Goal: Task Accomplishment & Management: Manage account settings

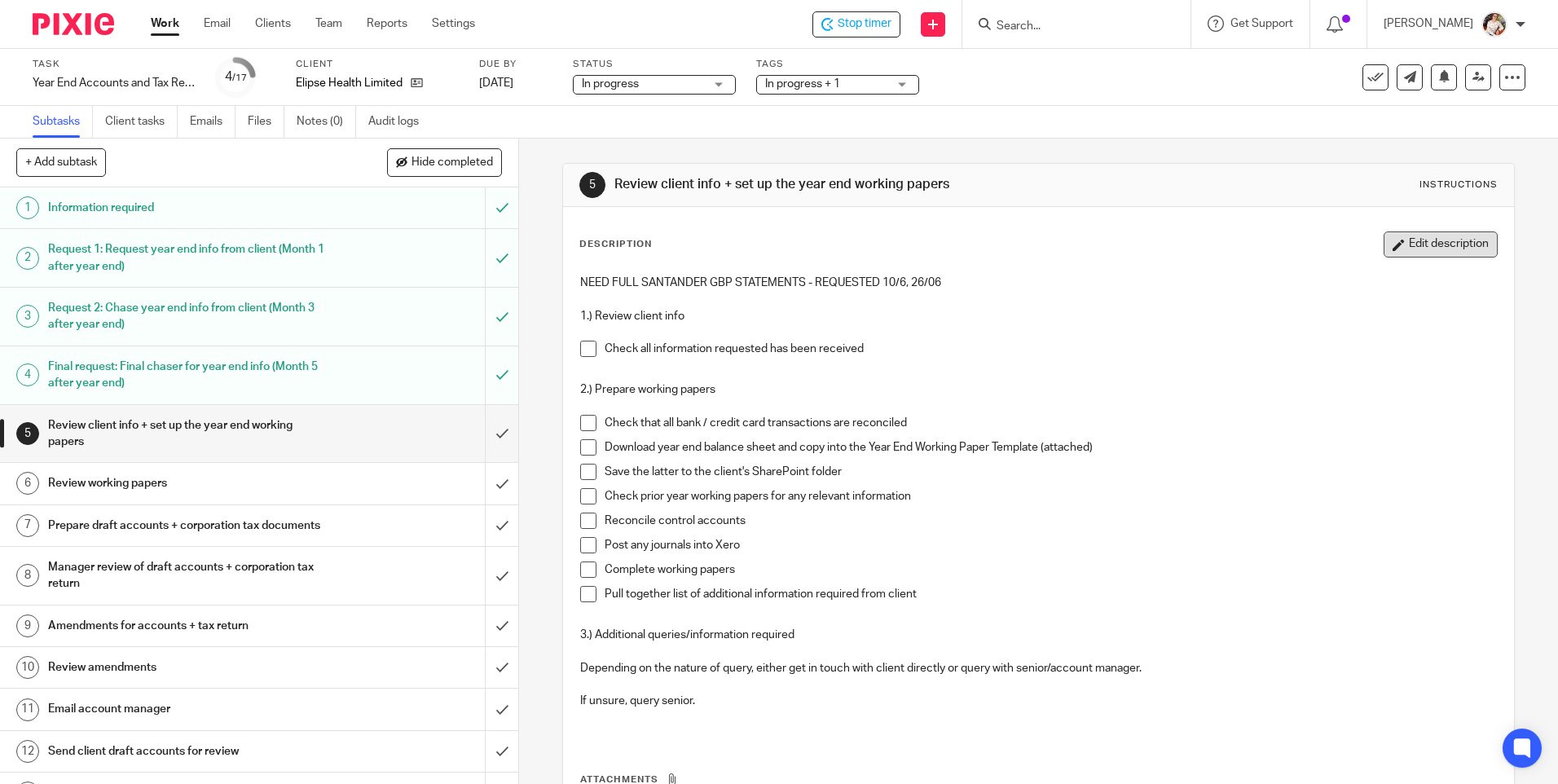
drag, startPoint x: 1416, startPoint y: 249, endPoint x: 1013, endPoint y: 262, distance: 403.2
click at [1414, 247] on button "Edit description" at bounding box center [1440, 244] width 114 height 26
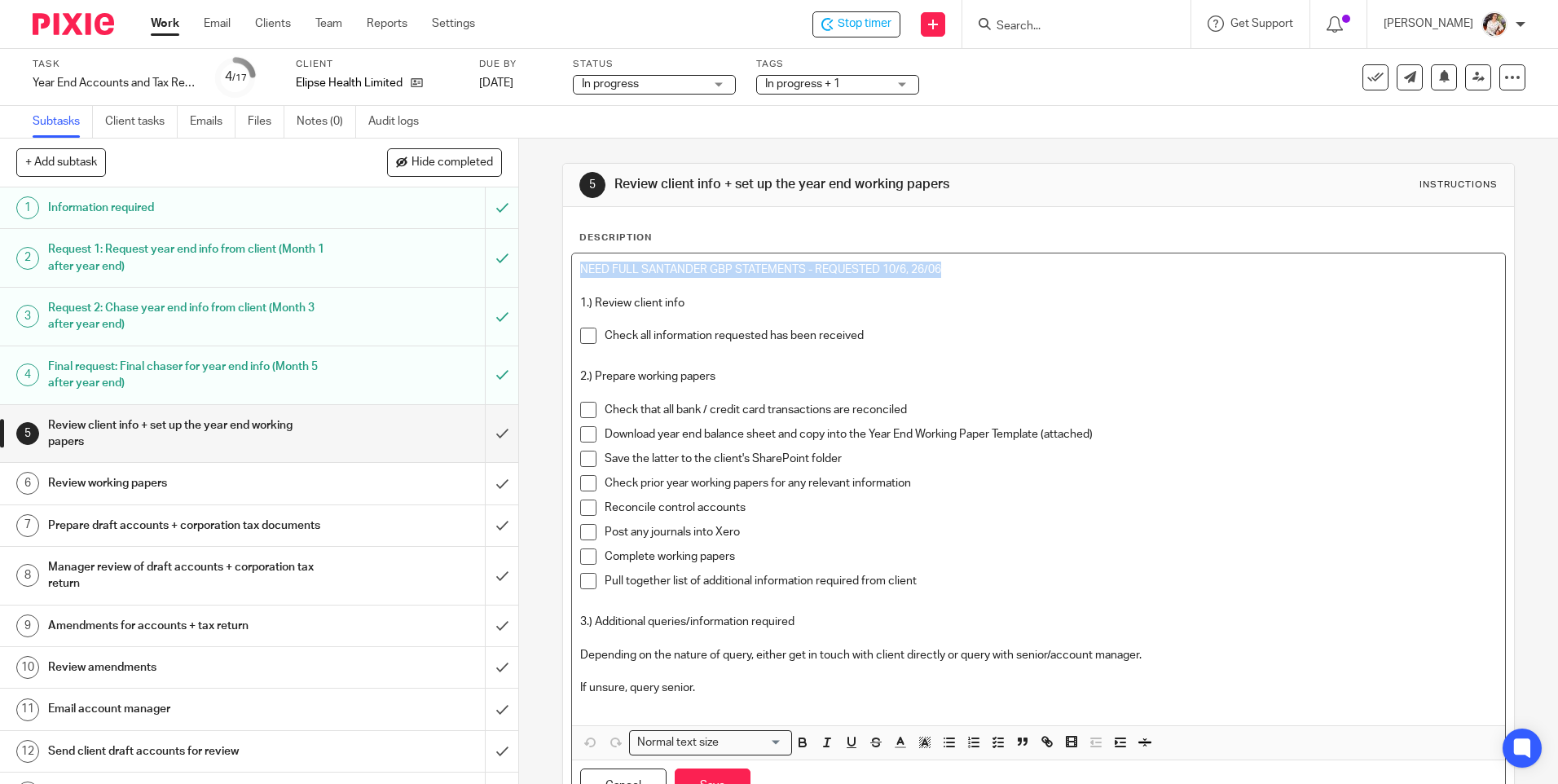
drag, startPoint x: 966, startPoint y: 271, endPoint x: 562, endPoint y: 277, distance: 404.0
click at [563, 277] on div "Description NEED FULL SANTANDER GBP STATEMENTS - REQUESTED 10/6, 26/06 1.) Revi…" at bounding box center [1038, 521] width 950 height 630
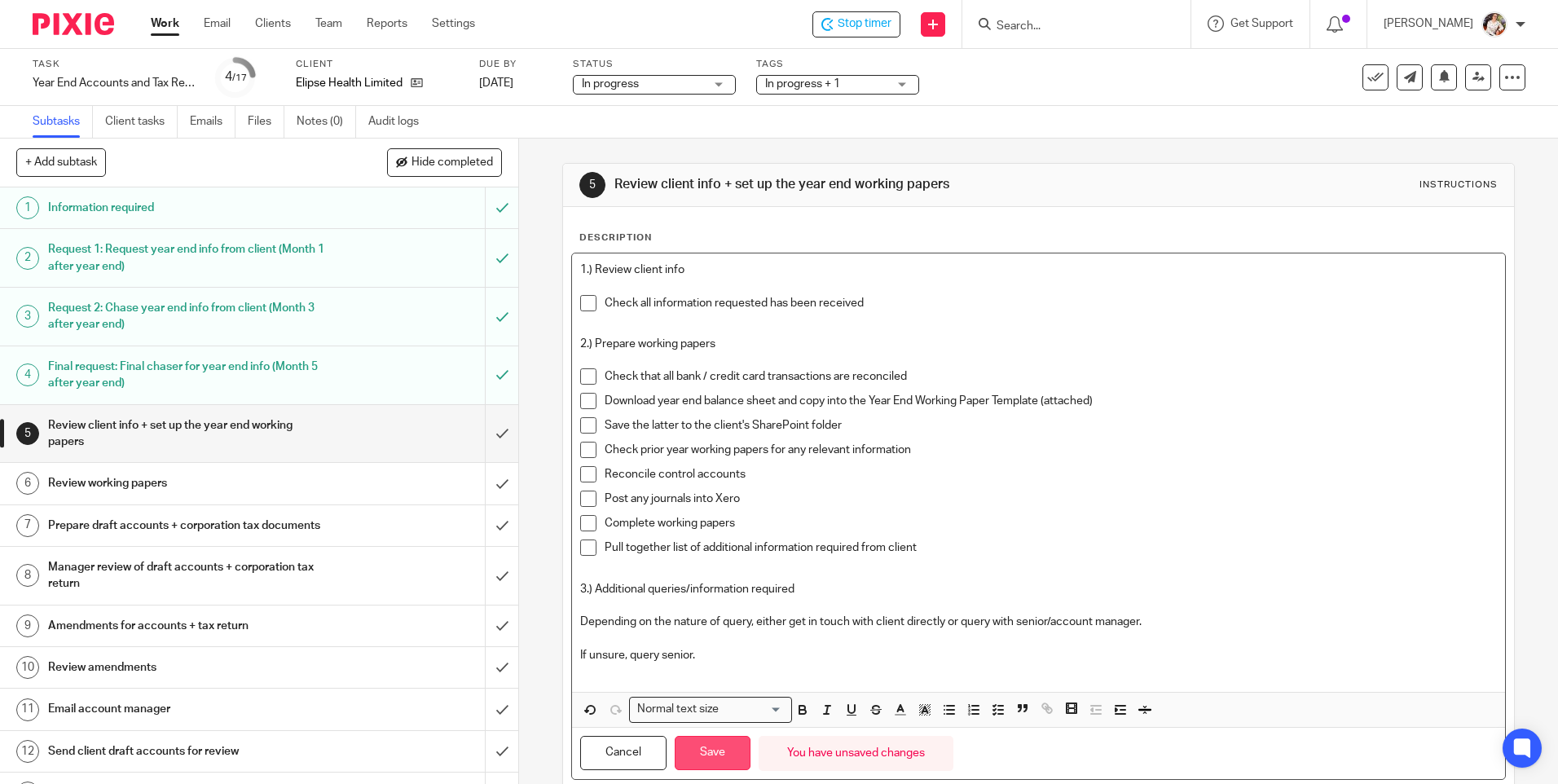
click at [691, 768] on button "Save" at bounding box center [712, 754] width 76 height 35
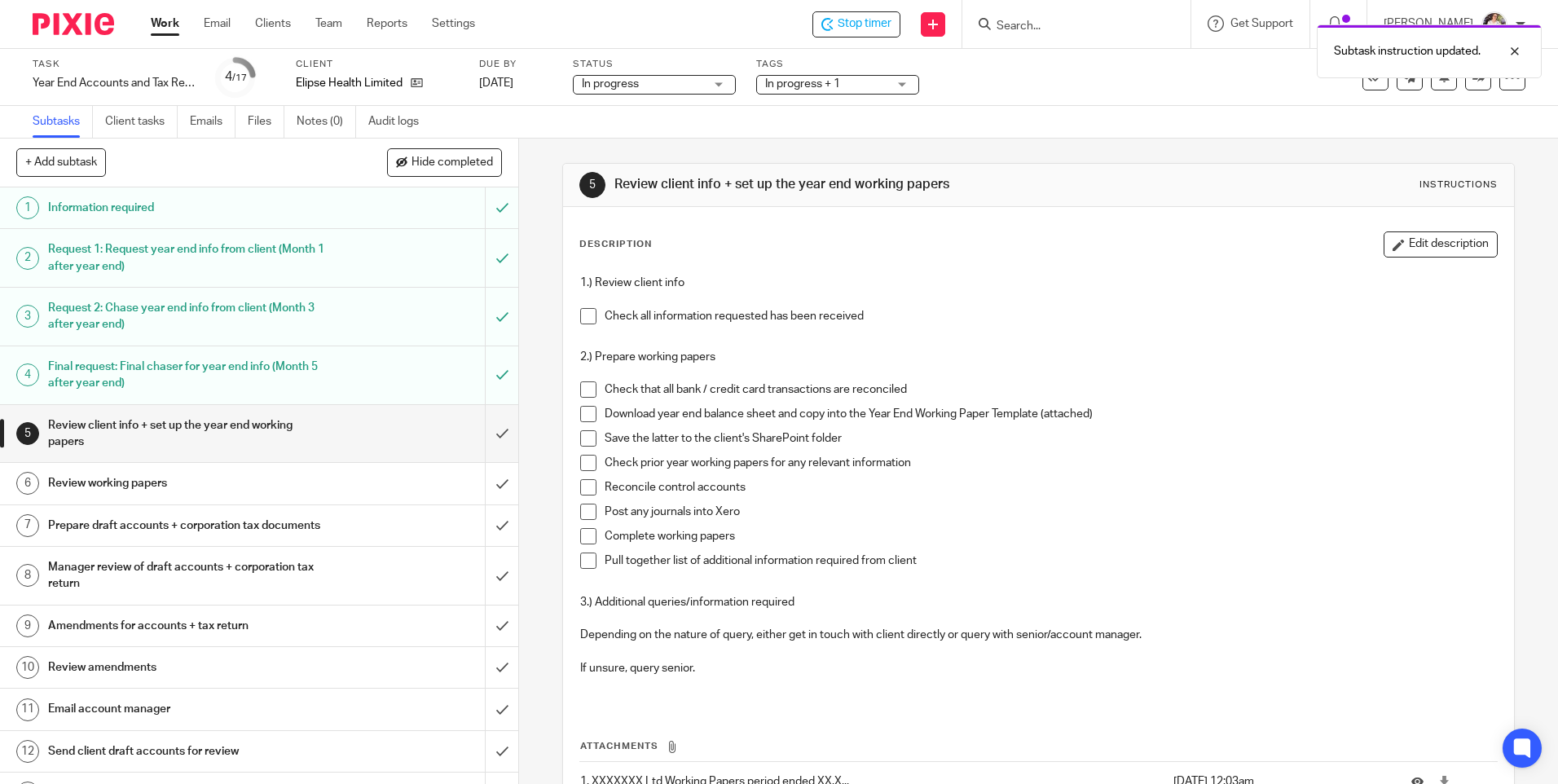
click at [581, 315] on span at bounding box center [588, 315] width 16 height 16
click at [585, 387] on span at bounding box center [588, 389] width 16 height 16
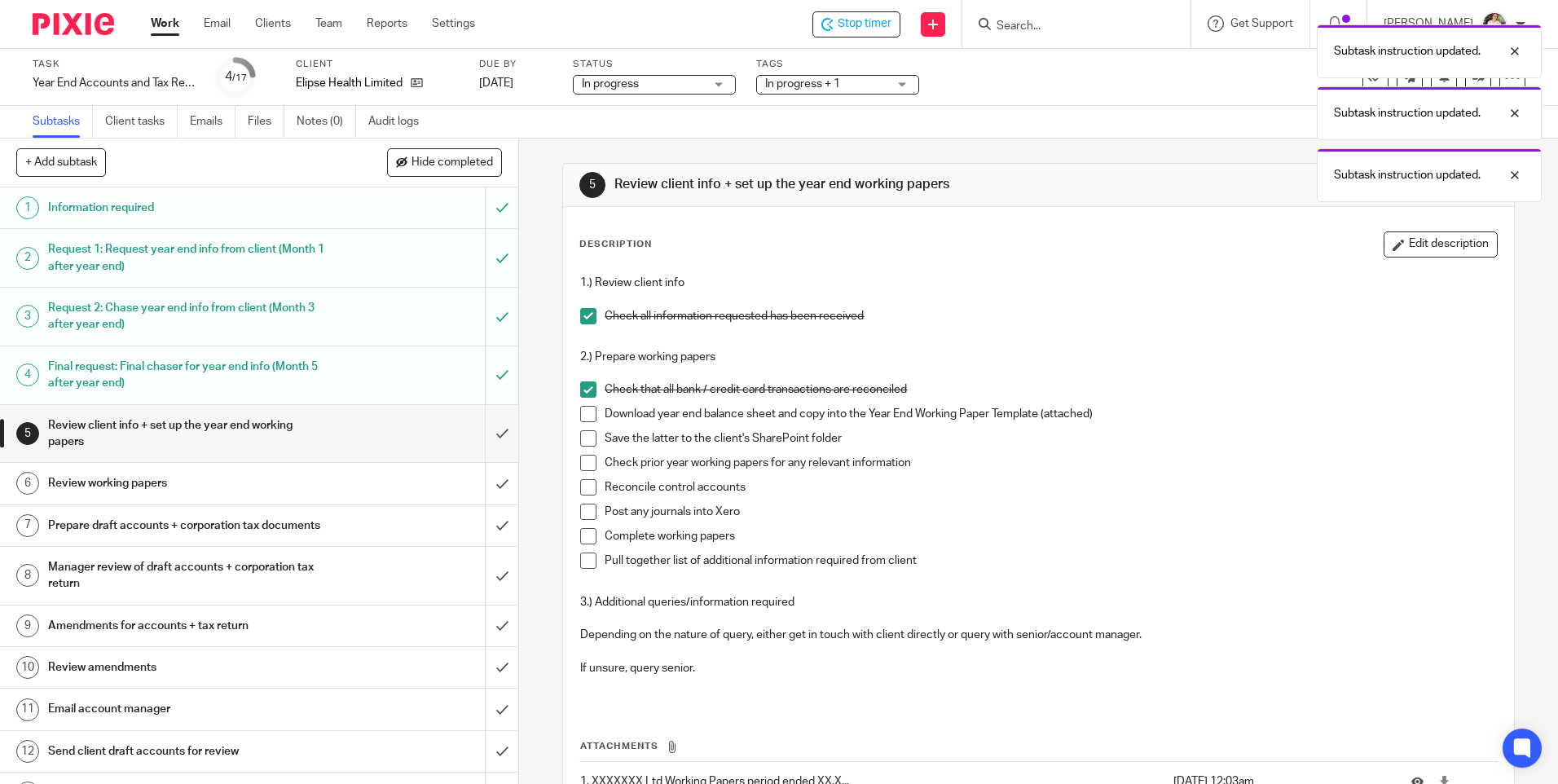
click at [583, 413] on span at bounding box center [588, 413] width 16 height 16
click at [588, 442] on span at bounding box center [588, 438] width 16 height 16
click at [588, 464] on span at bounding box center [588, 462] width 16 height 16
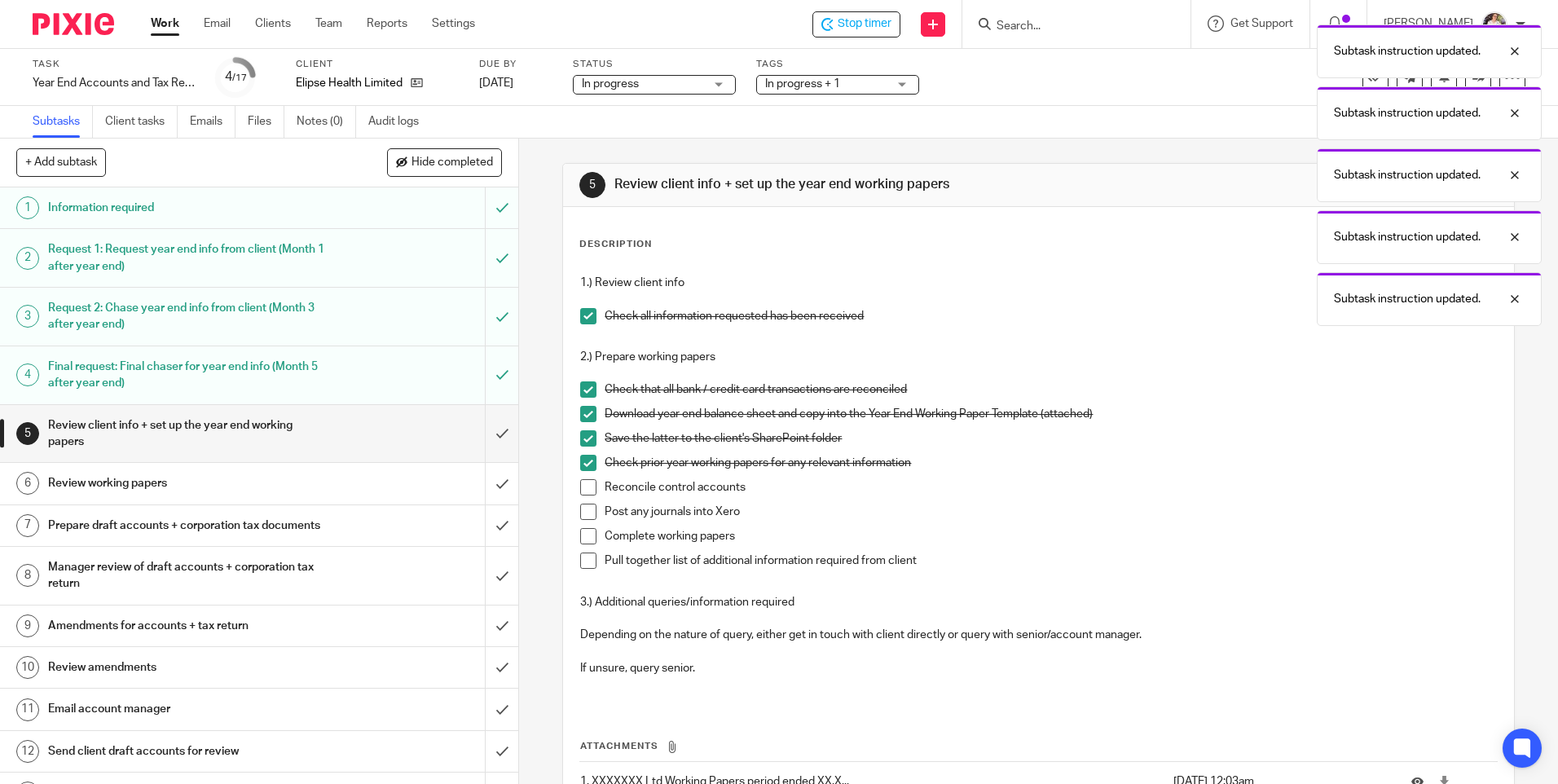
click at [587, 490] on span at bounding box center [588, 486] width 16 height 16
click at [584, 503] on ul "Check that all bank / credit card transactions are reconciled Download year end…" at bounding box center [1038, 479] width 916 height 196
click at [584, 513] on span at bounding box center [588, 511] width 16 height 16
click at [584, 536] on span at bounding box center [588, 535] width 16 height 16
click at [583, 560] on span at bounding box center [588, 560] width 16 height 16
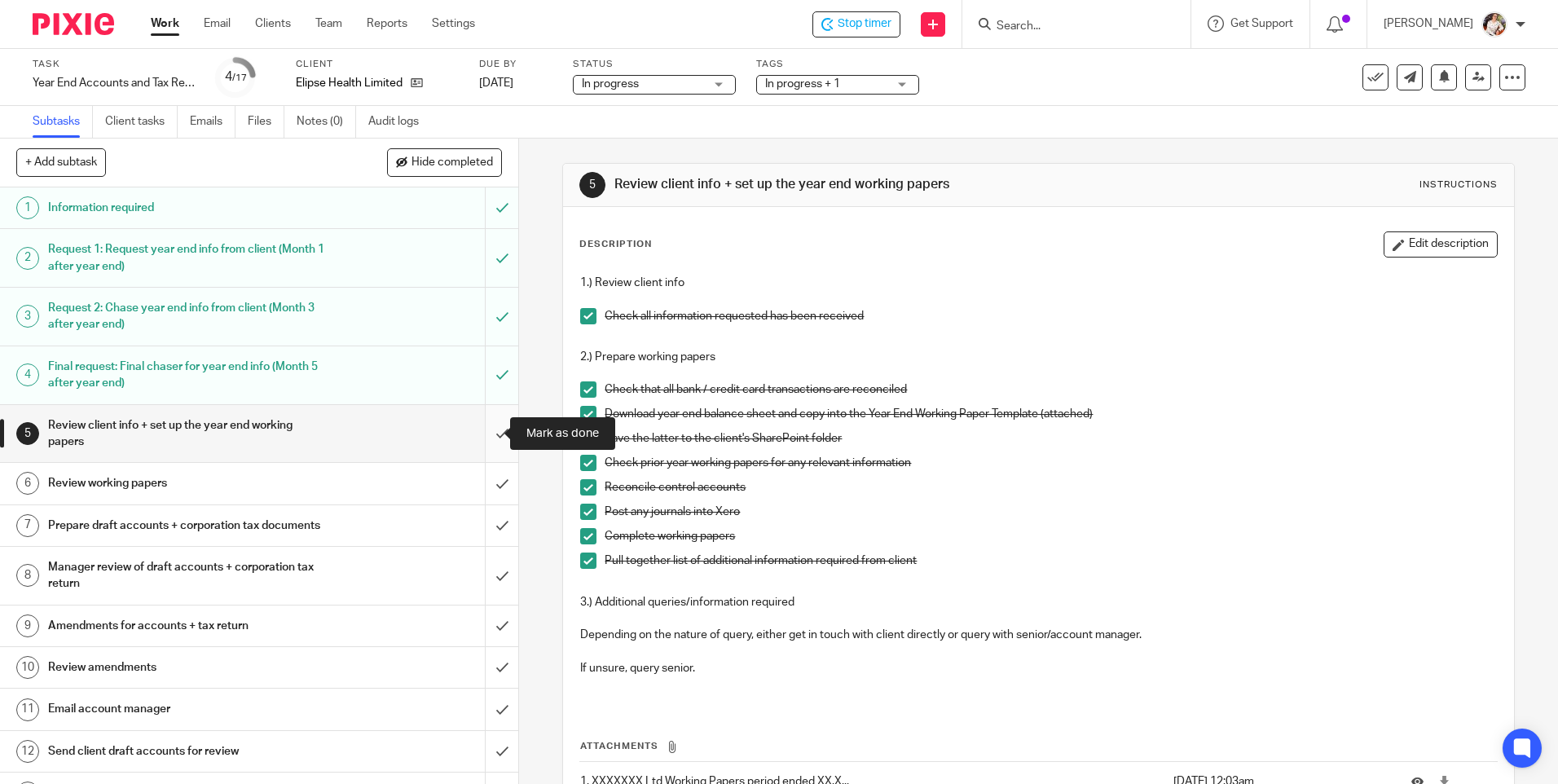
click at [482, 435] on input "submit" at bounding box center [259, 433] width 518 height 58
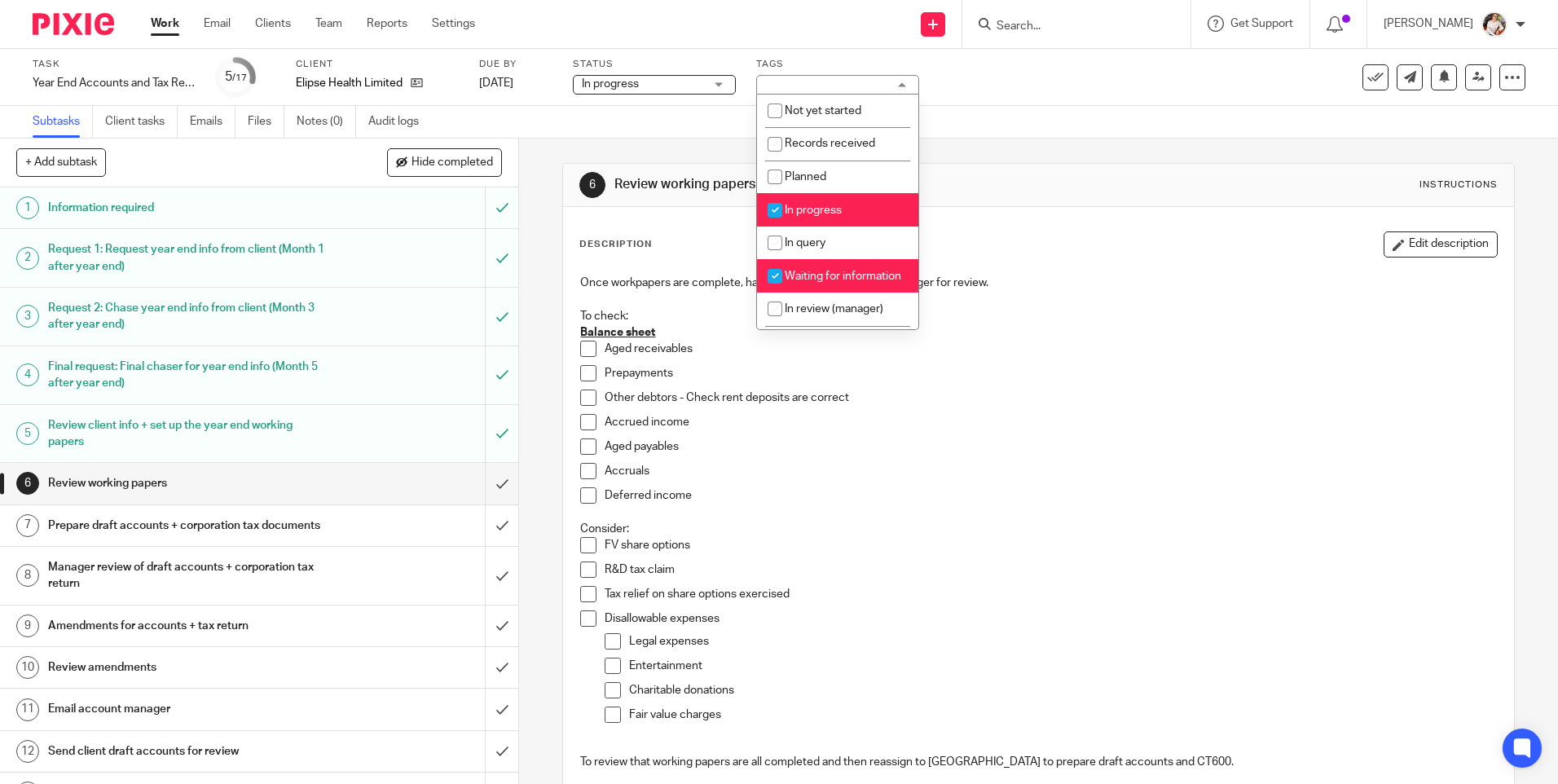
click at [828, 293] on li "Waiting for information" at bounding box center [837, 276] width 161 height 34
checkbox input "false"
click at [828, 312] on li "In review (manager)" at bounding box center [837, 309] width 161 height 34
checkbox input "true"
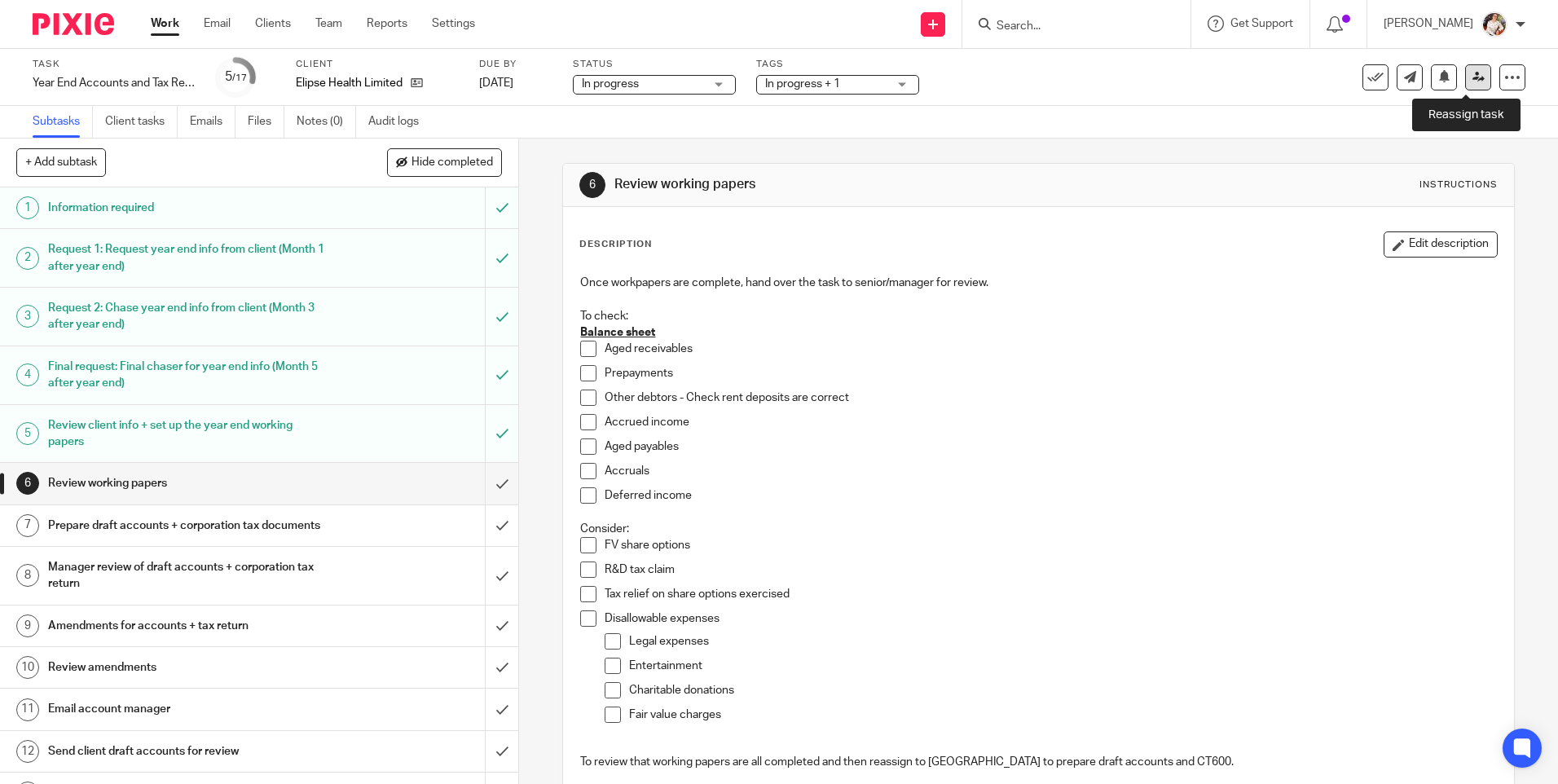
click at [1464, 83] on link at bounding box center [1477, 77] width 26 height 26
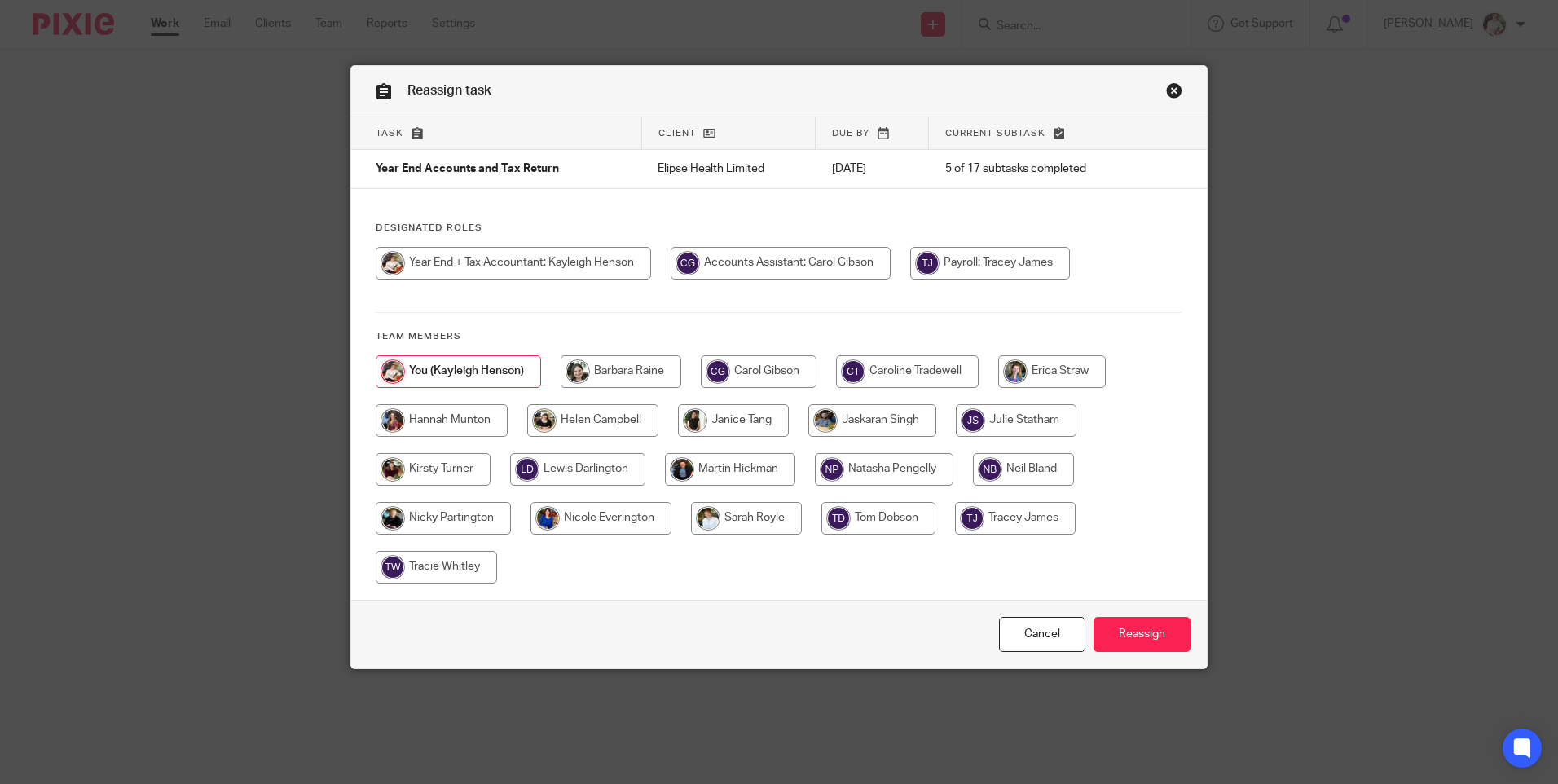
click at [935, 363] on input "radio" at bounding box center [906, 371] width 142 height 33
radio input "true"
click at [1126, 641] on input "Reassign" at bounding box center [1142, 635] width 97 height 35
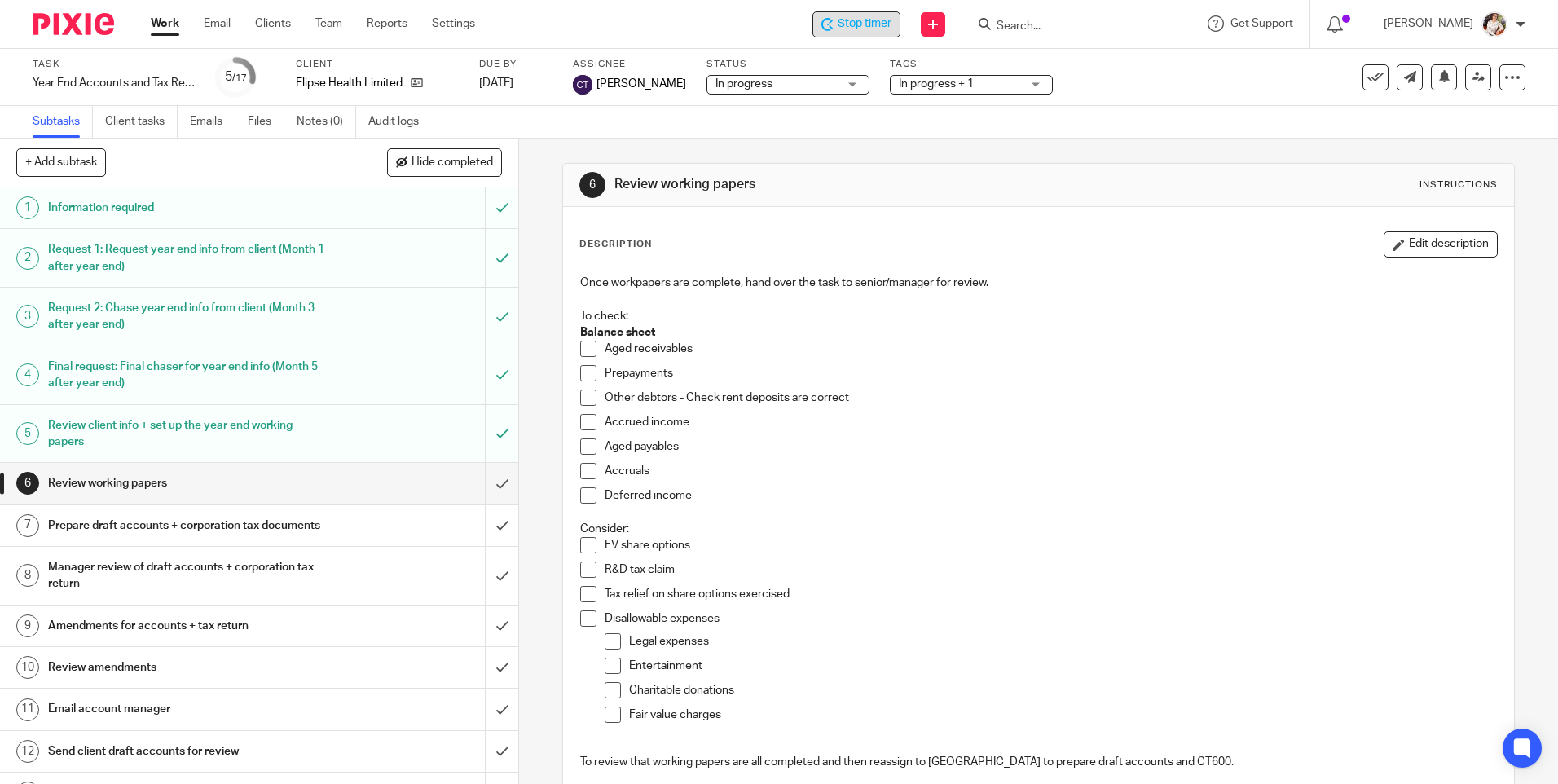
click at [845, 12] on div "Stop timer" at bounding box center [856, 24] width 88 height 26
click at [172, 24] on link "Work" at bounding box center [165, 23] width 29 height 16
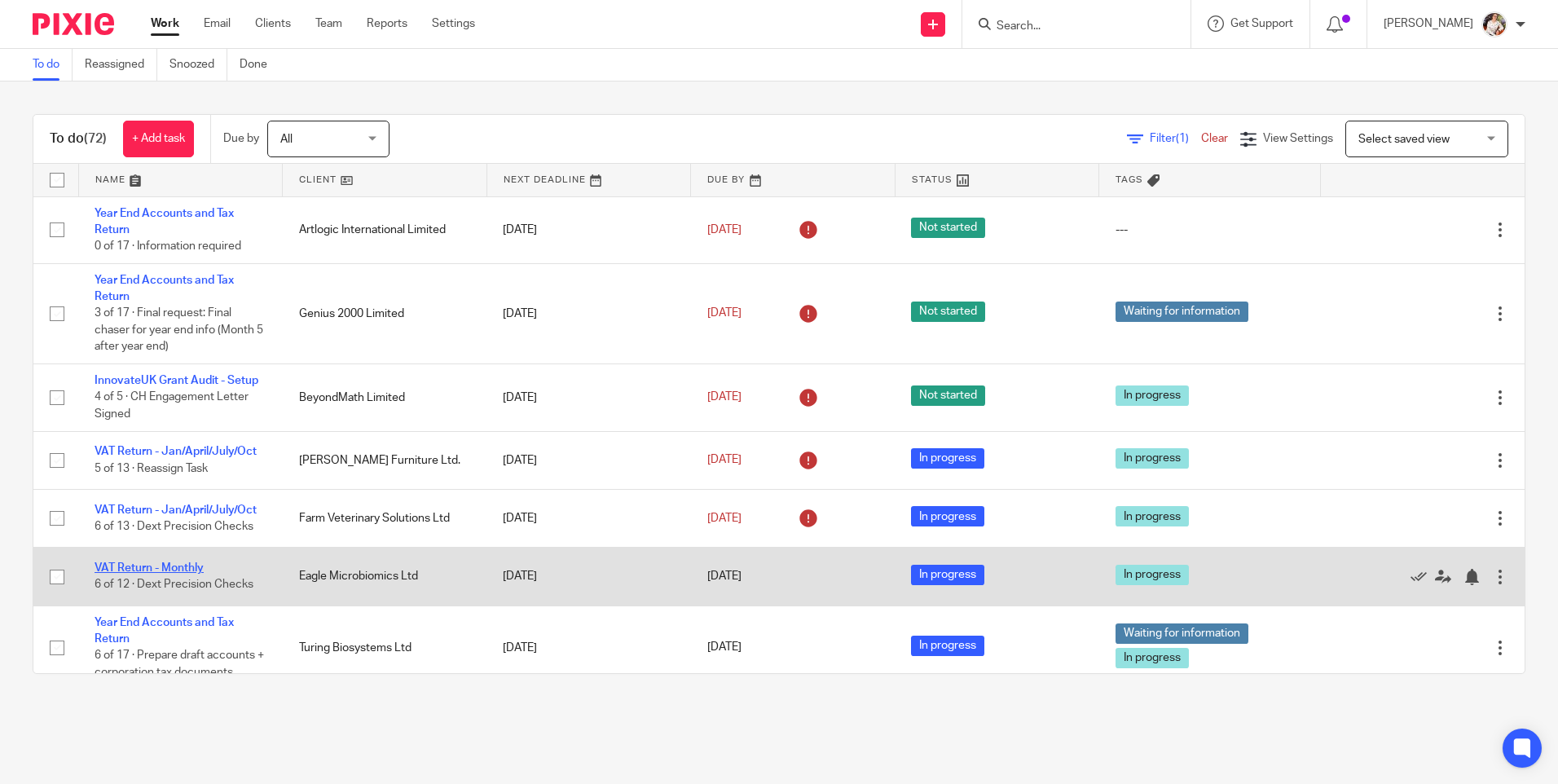
click at [182, 568] on link "VAT Return - Monthly" at bounding box center [148, 568] width 109 height 12
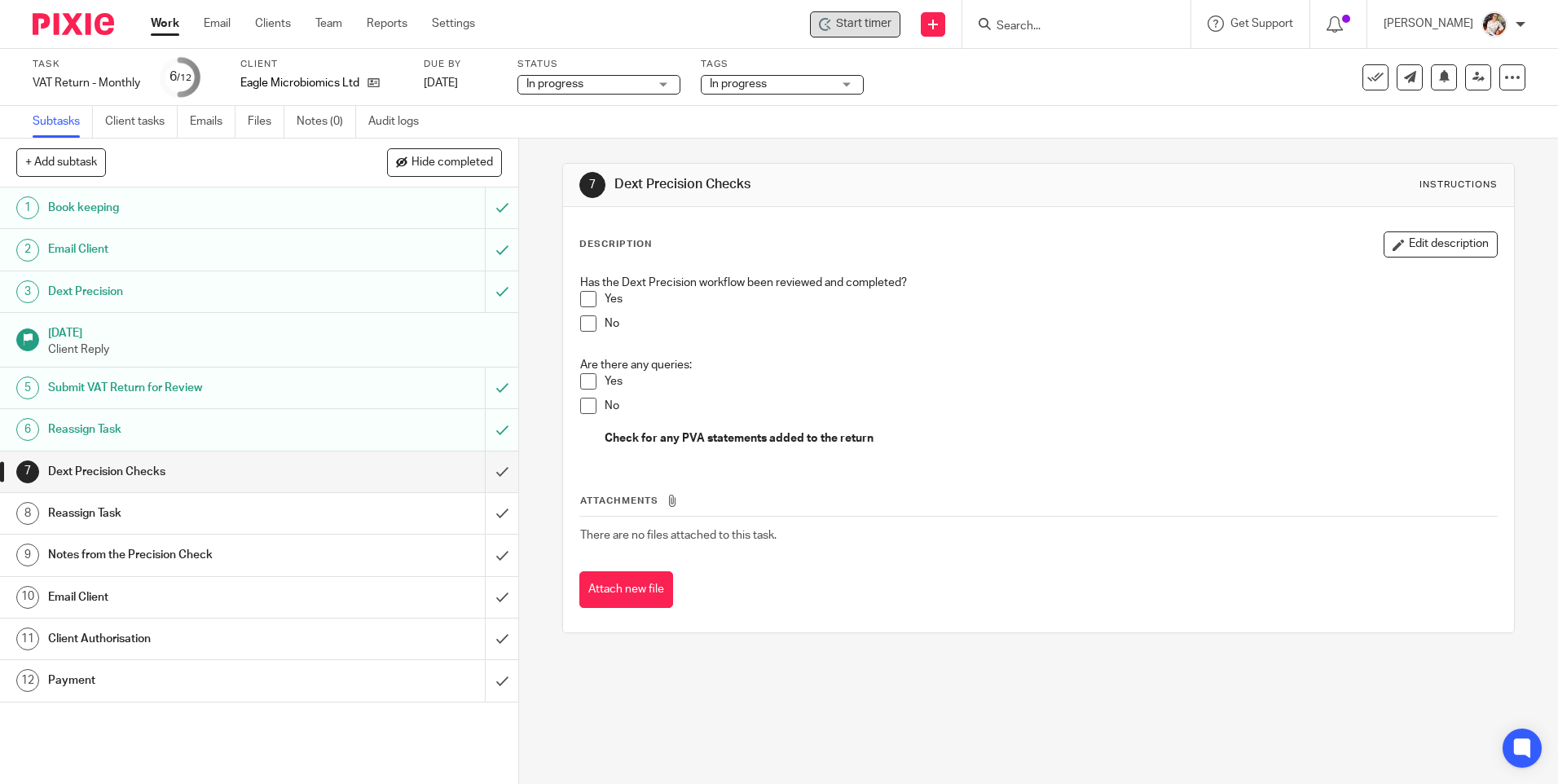
click at [841, 33] on div "Start timer" at bounding box center [855, 24] width 90 height 26
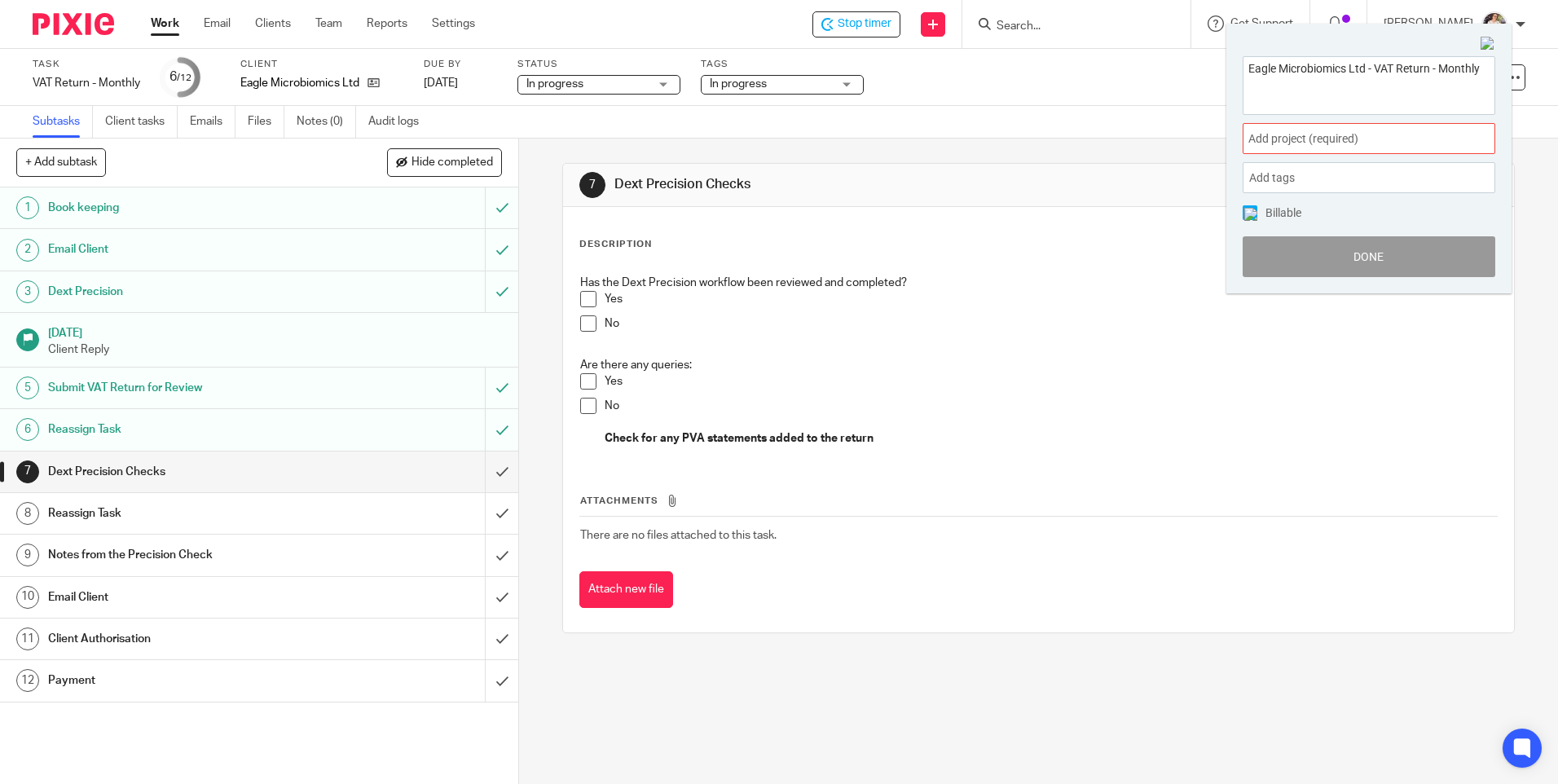
click at [1307, 148] on span "Add project (required) :" at bounding box center [1351, 139] width 206 height 17
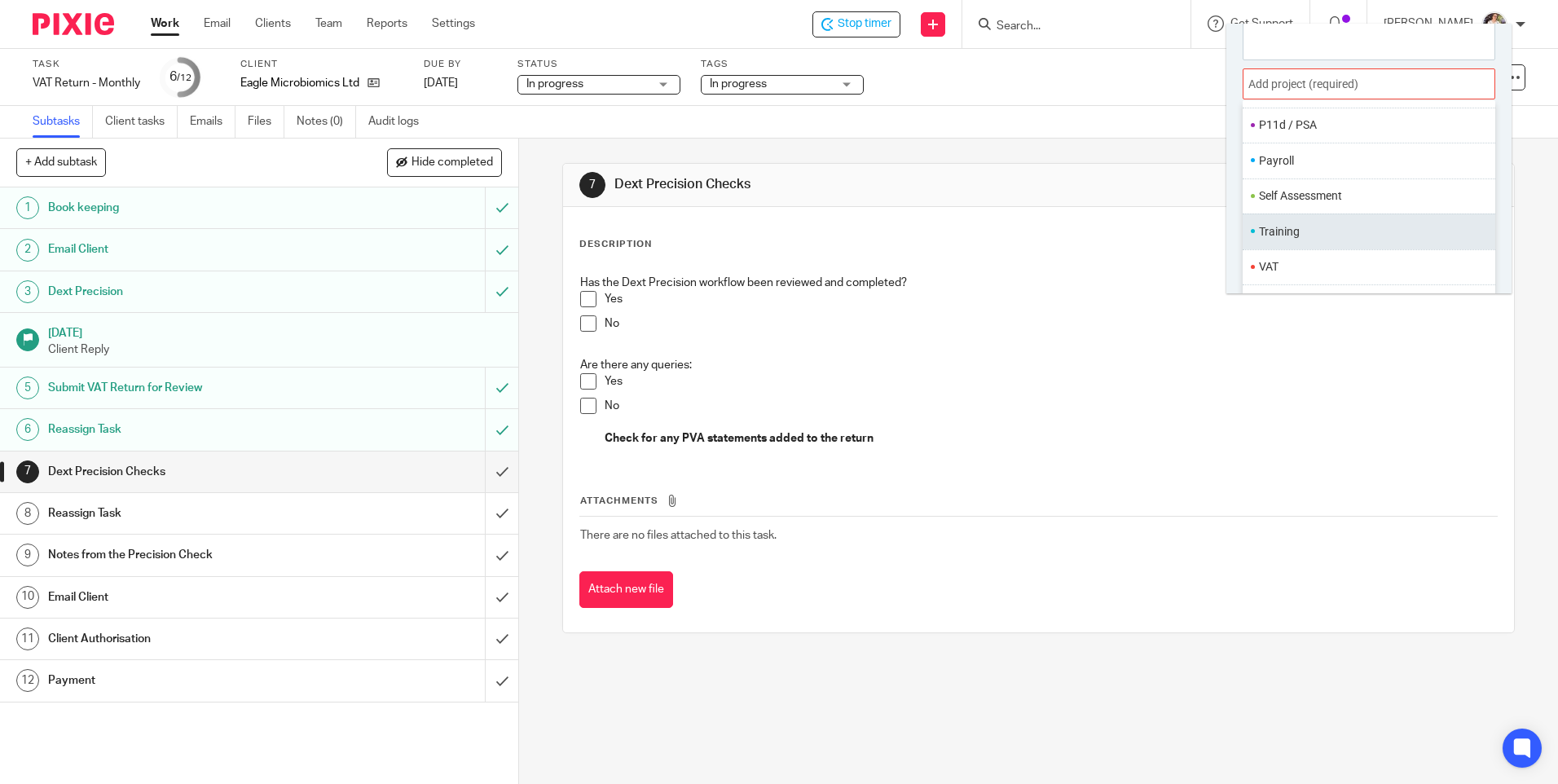
scroll to position [81, 0]
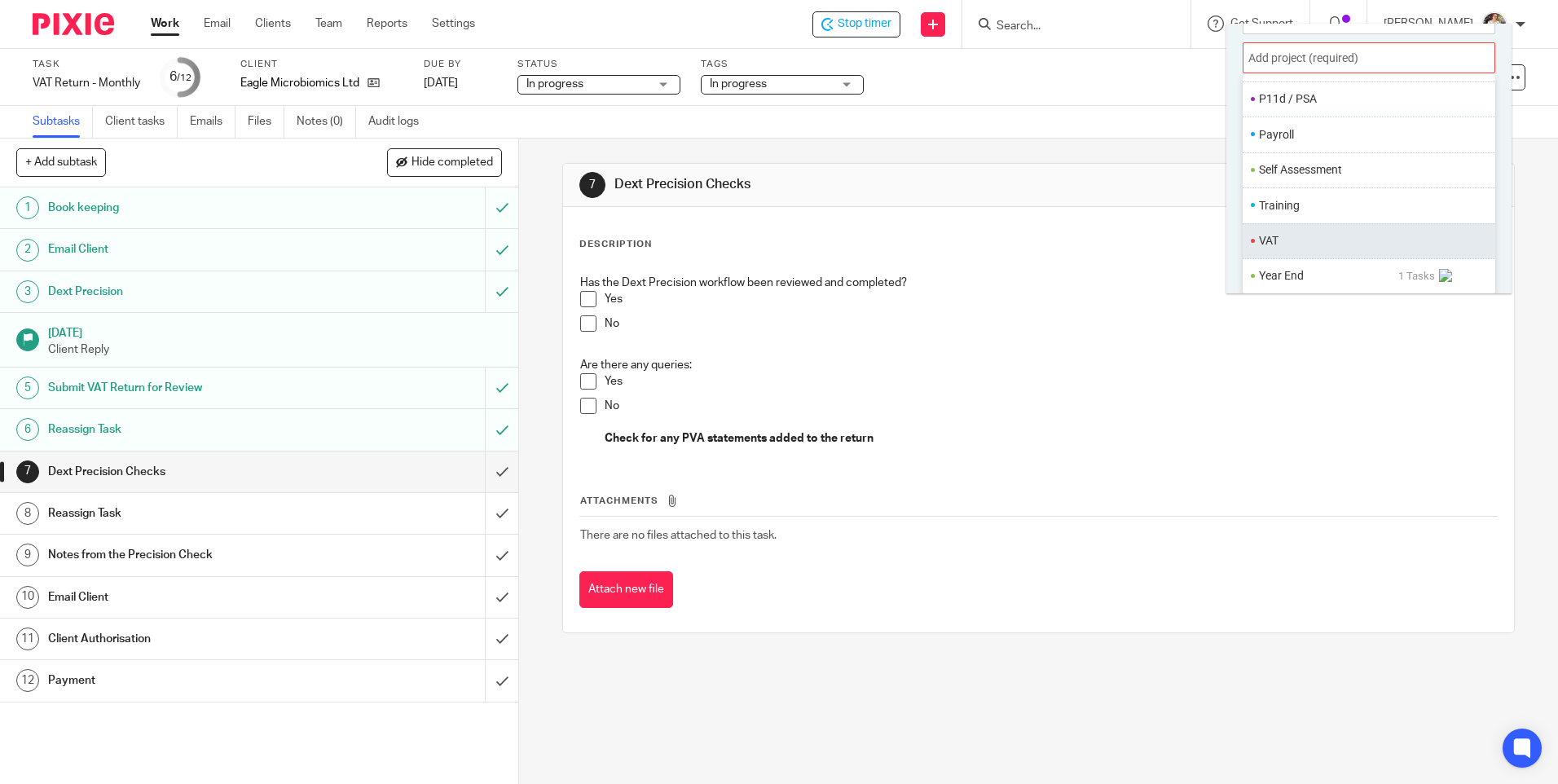
click at [1282, 244] on li "VAT" at bounding box center [1365, 240] width 212 height 17
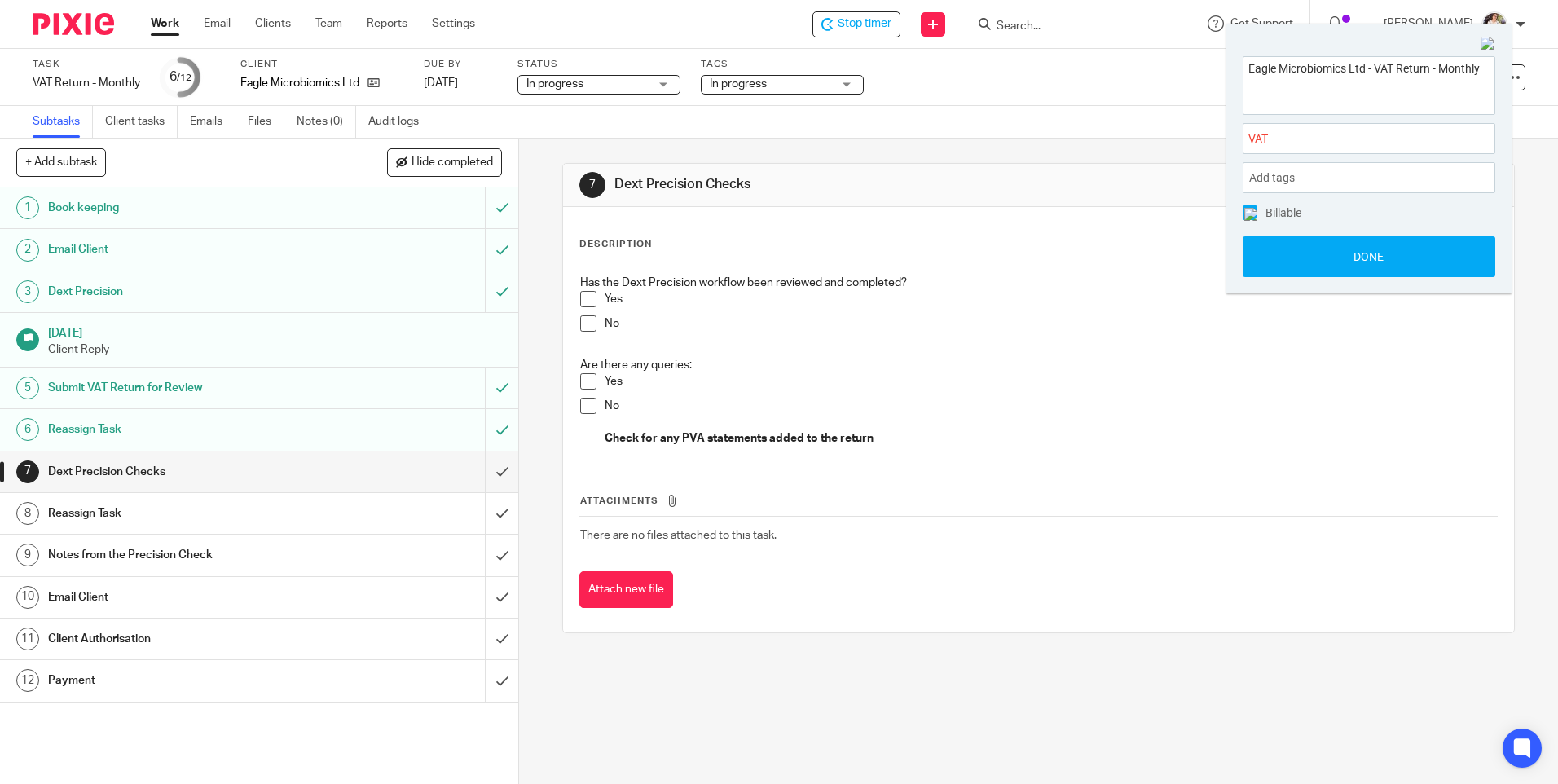
scroll to position [0, 0]
click at [1280, 254] on button "Done" at bounding box center [1369, 256] width 253 height 40
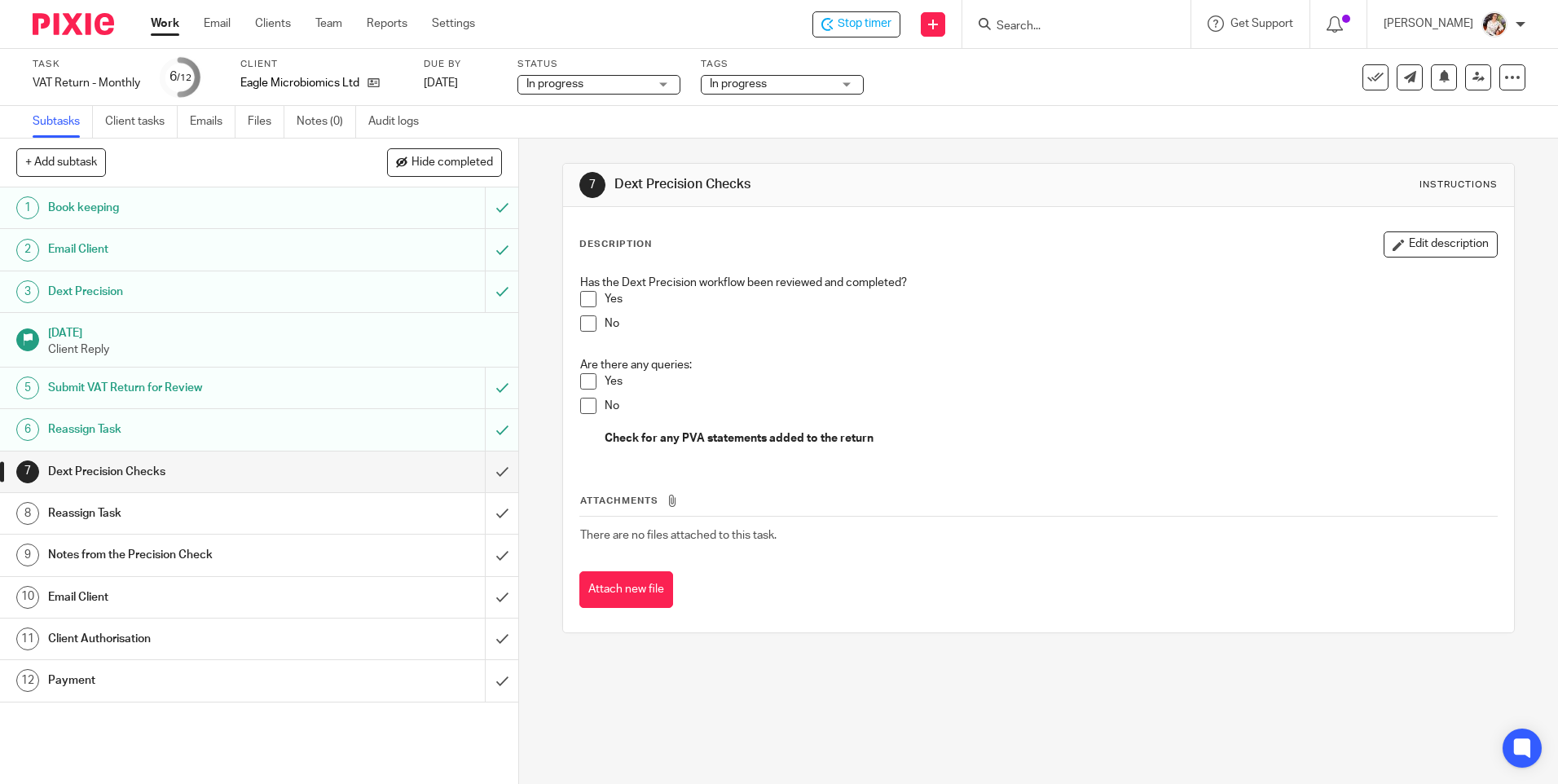
click at [580, 288] on p "Has the Dext Precision workflow been reviewed and completed?" at bounding box center [1038, 282] width 916 height 16
click at [583, 296] on span at bounding box center [588, 298] width 16 height 16
click at [582, 404] on span at bounding box center [588, 405] width 16 height 16
click at [481, 471] on input "submit" at bounding box center [259, 471] width 518 height 40
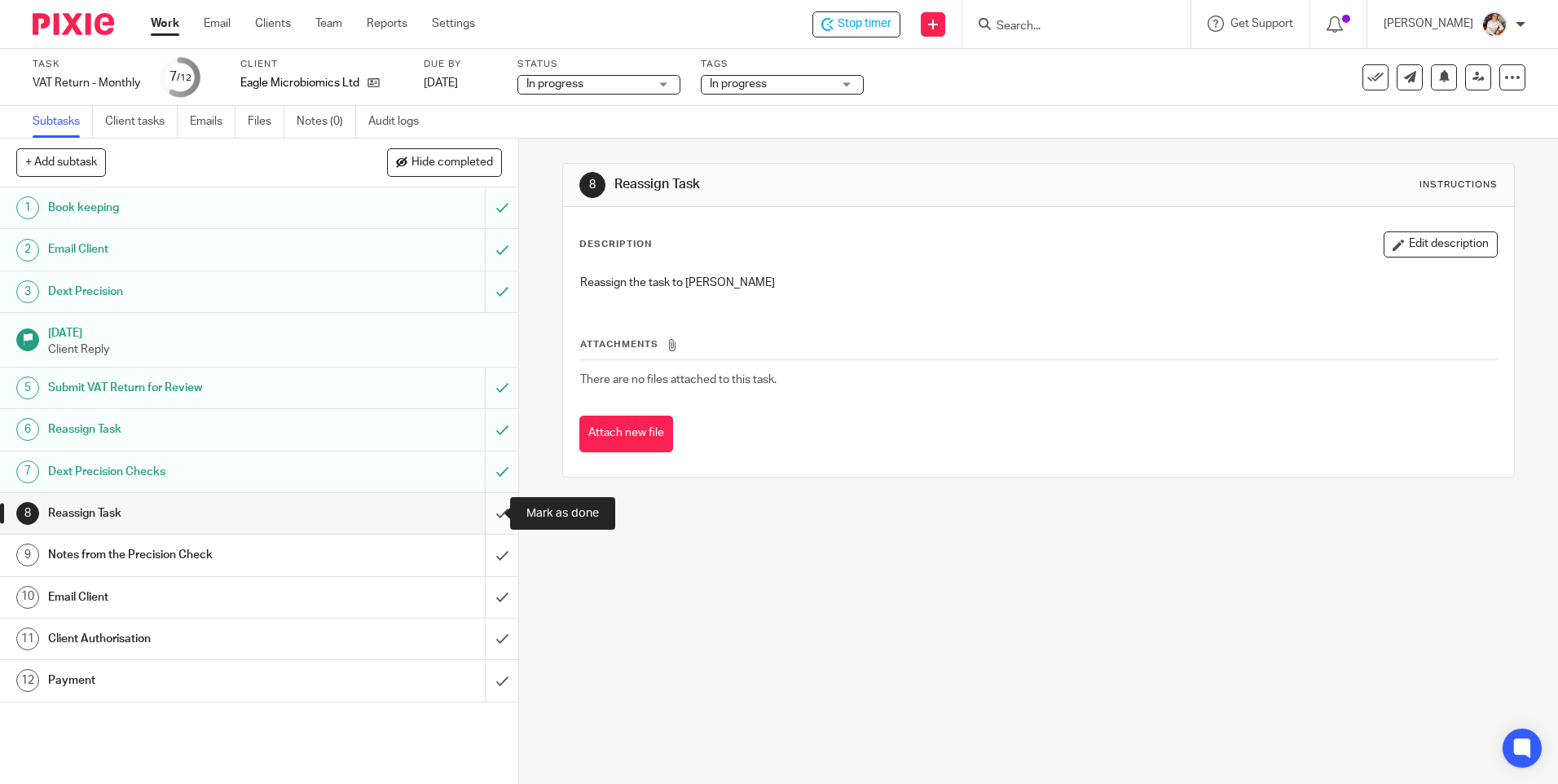
click at [491, 512] on input "submit" at bounding box center [259, 513] width 518 height 40
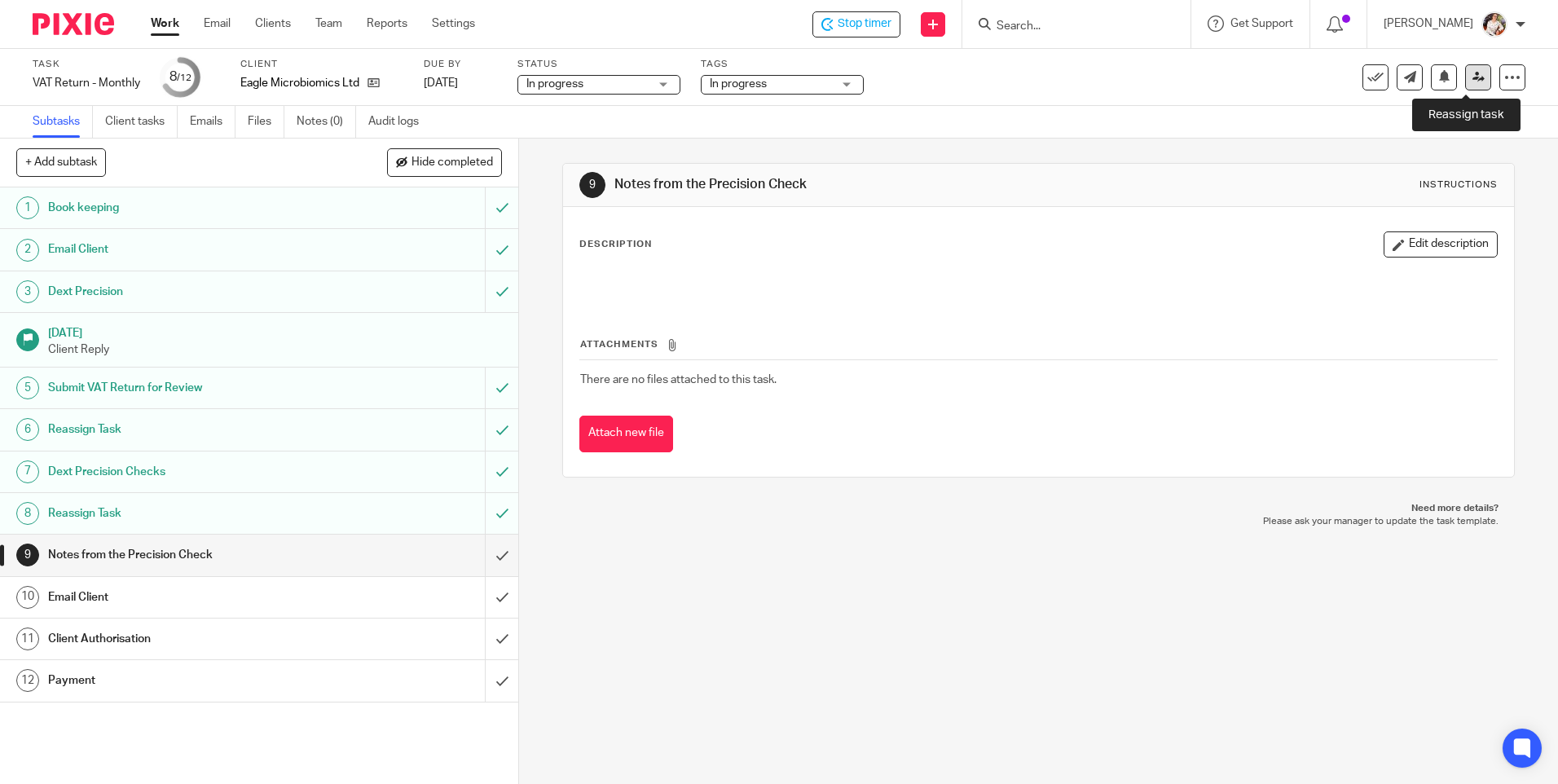
click at [1470, 84] on link at bounding box center [1477, 77] width 26 height 26
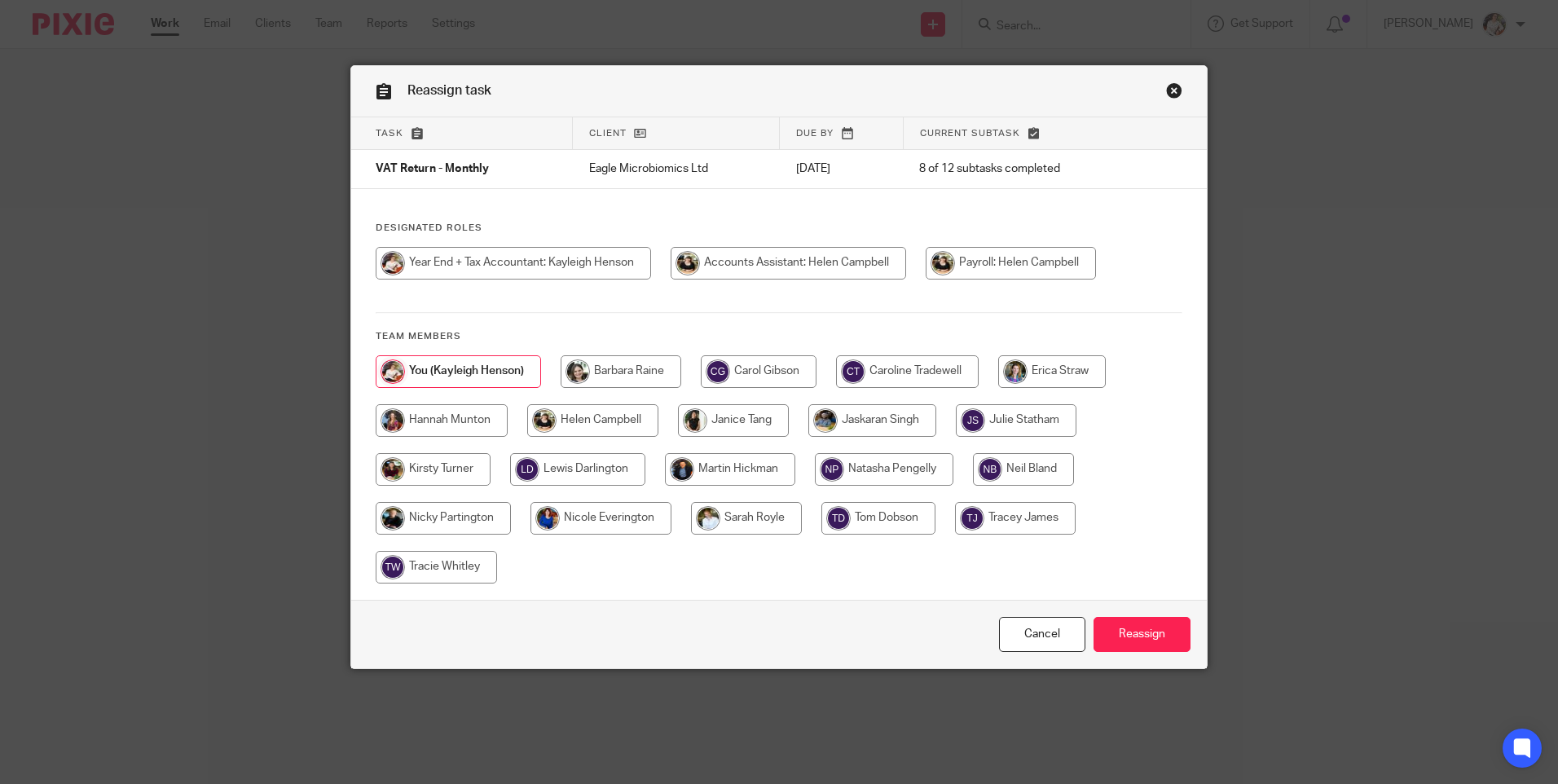
click at [601, 427] on input "radio" at bounding box center [593, 420] width 132 height 33
radio input "true"
click at [1140, 640] on input "Reassign" at bounding box center [1142, 635] width 97 height 35
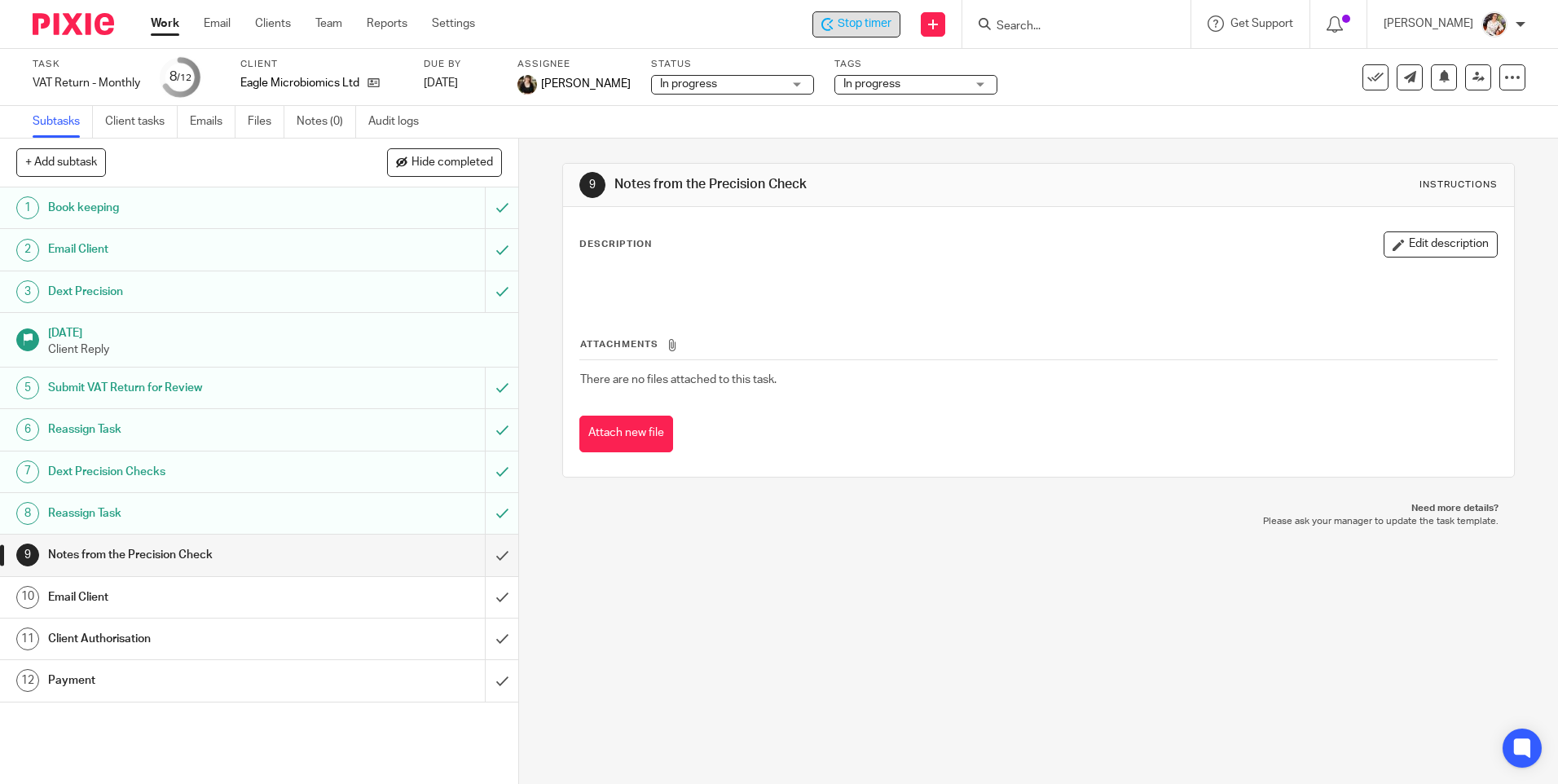
click at [852, 25] on span "Stop timer" at bounding box center [864, 24] width 54 height 17
click at [167, 28] on link "Work" at bounding box center [165, 23] width 29 height 16
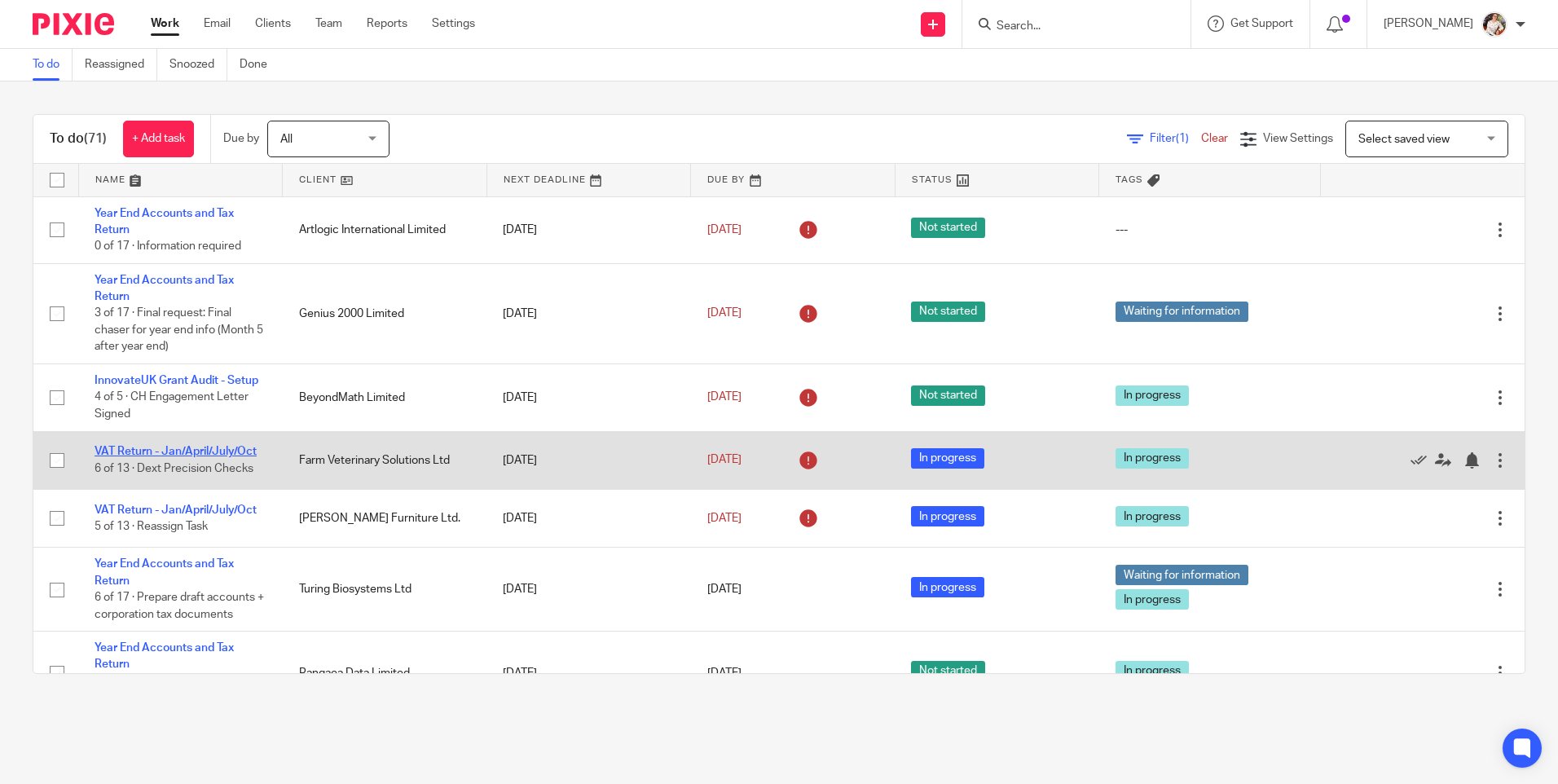
click at [158, 454] on link "VAT Return - Jan/April/July/Oct" at bounding box center [175, 452] width 162 height 12
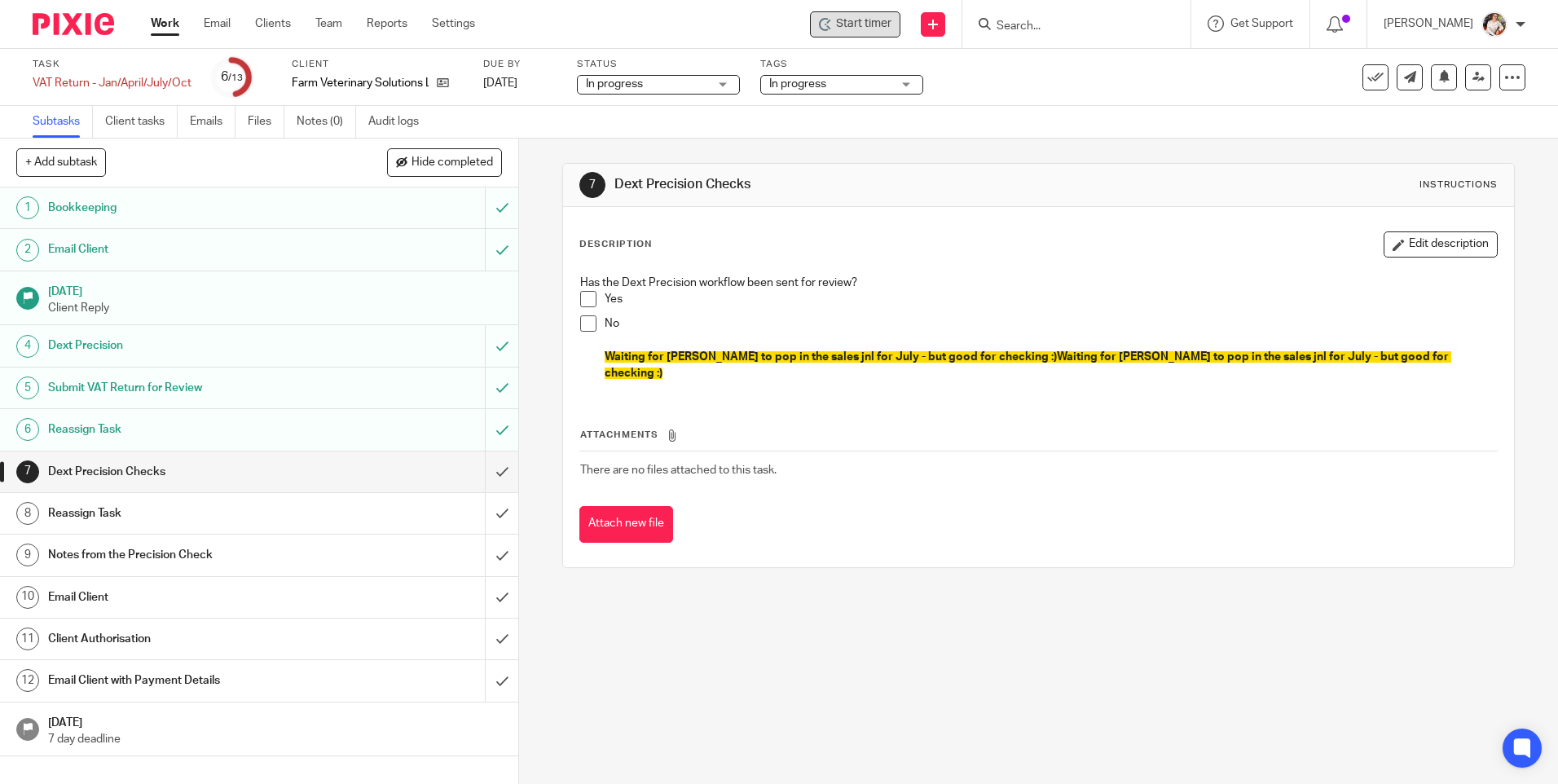
click at [890, 19] on span "Start timer" at bounding box center [863, 24] width 56 height 17
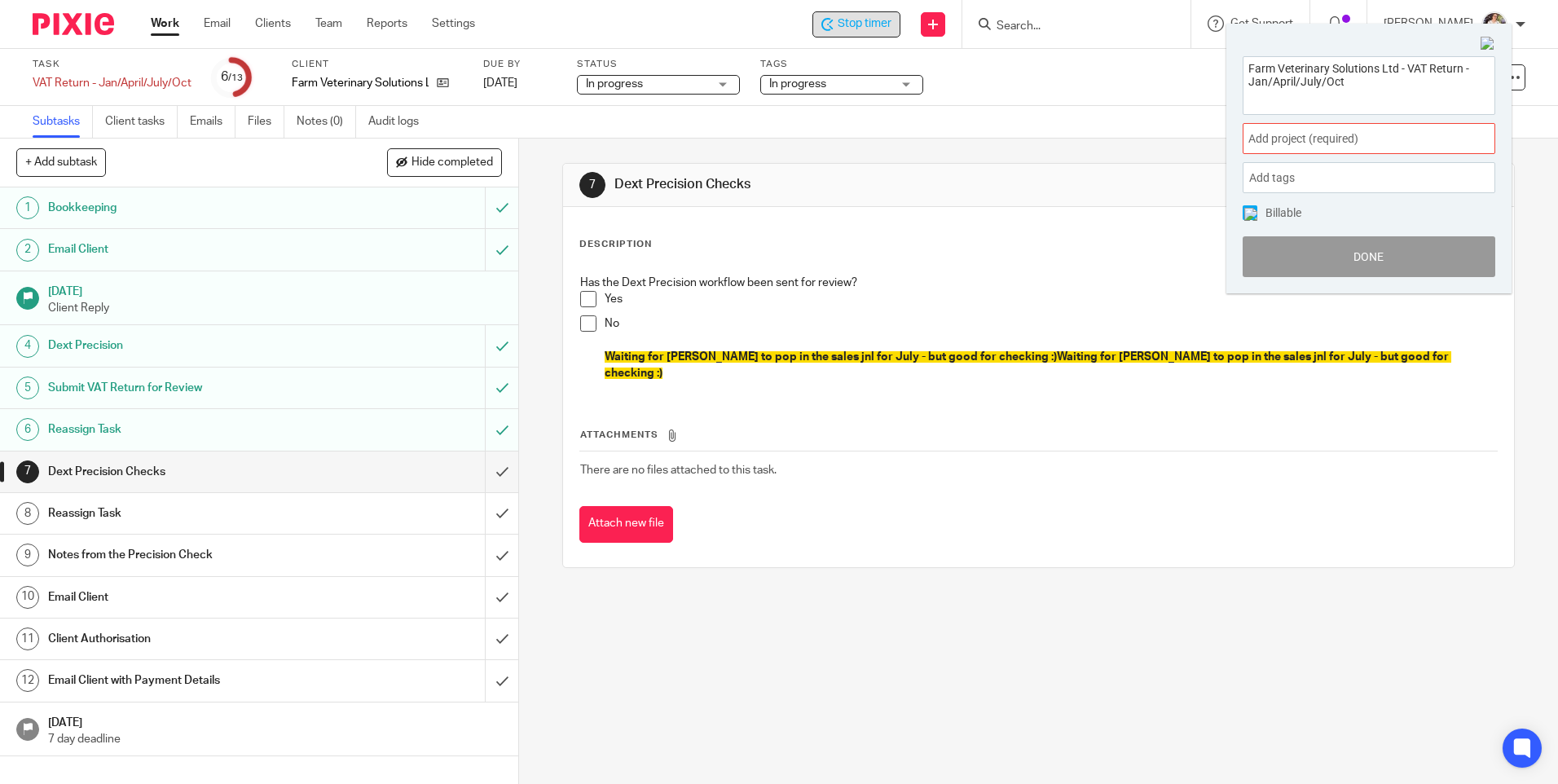
click at [1456, 137] on div "Add project (required) :" at bounding box center [1369, 138] width 253 height 31
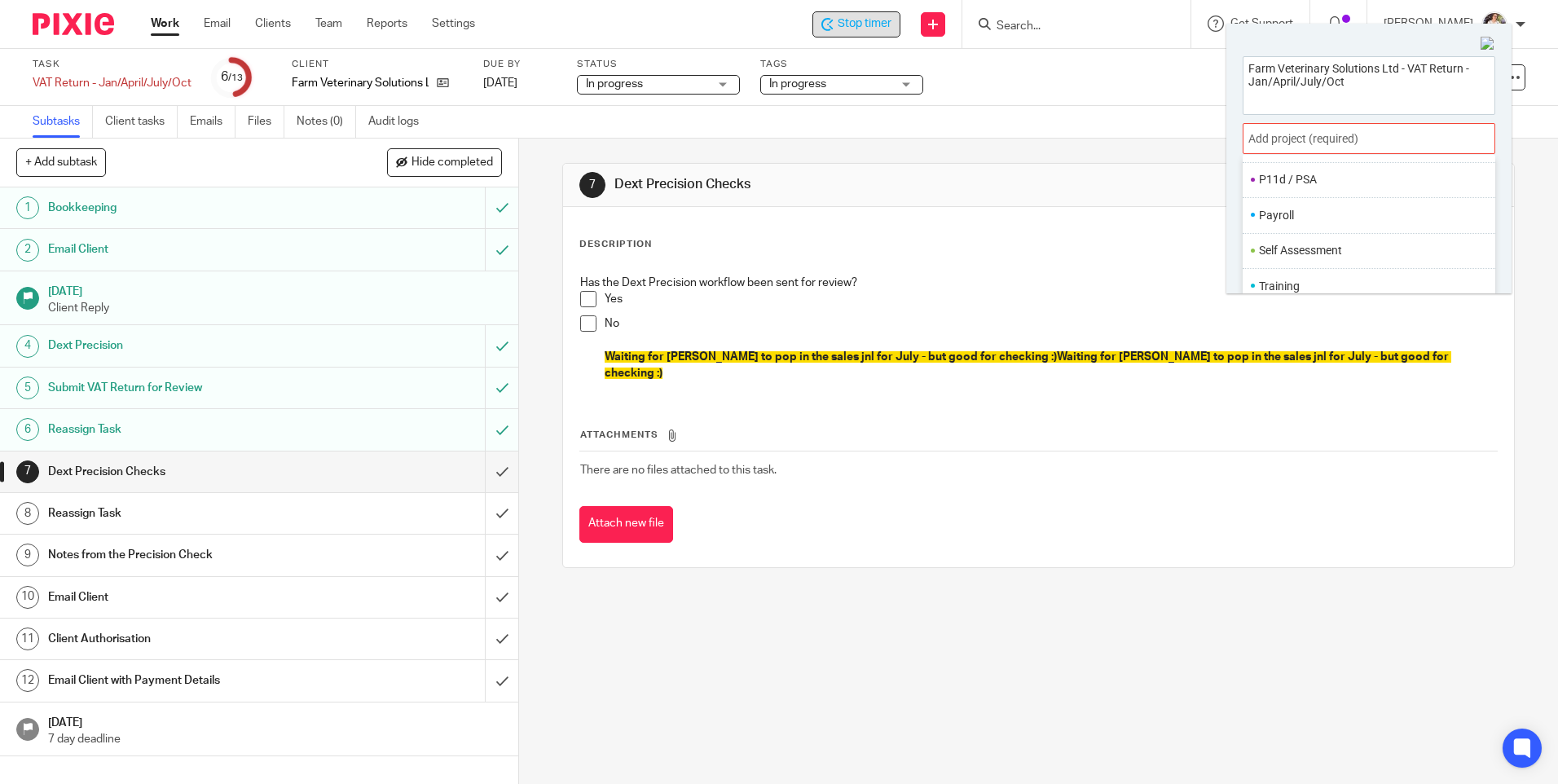
scroll to position [81, 0]
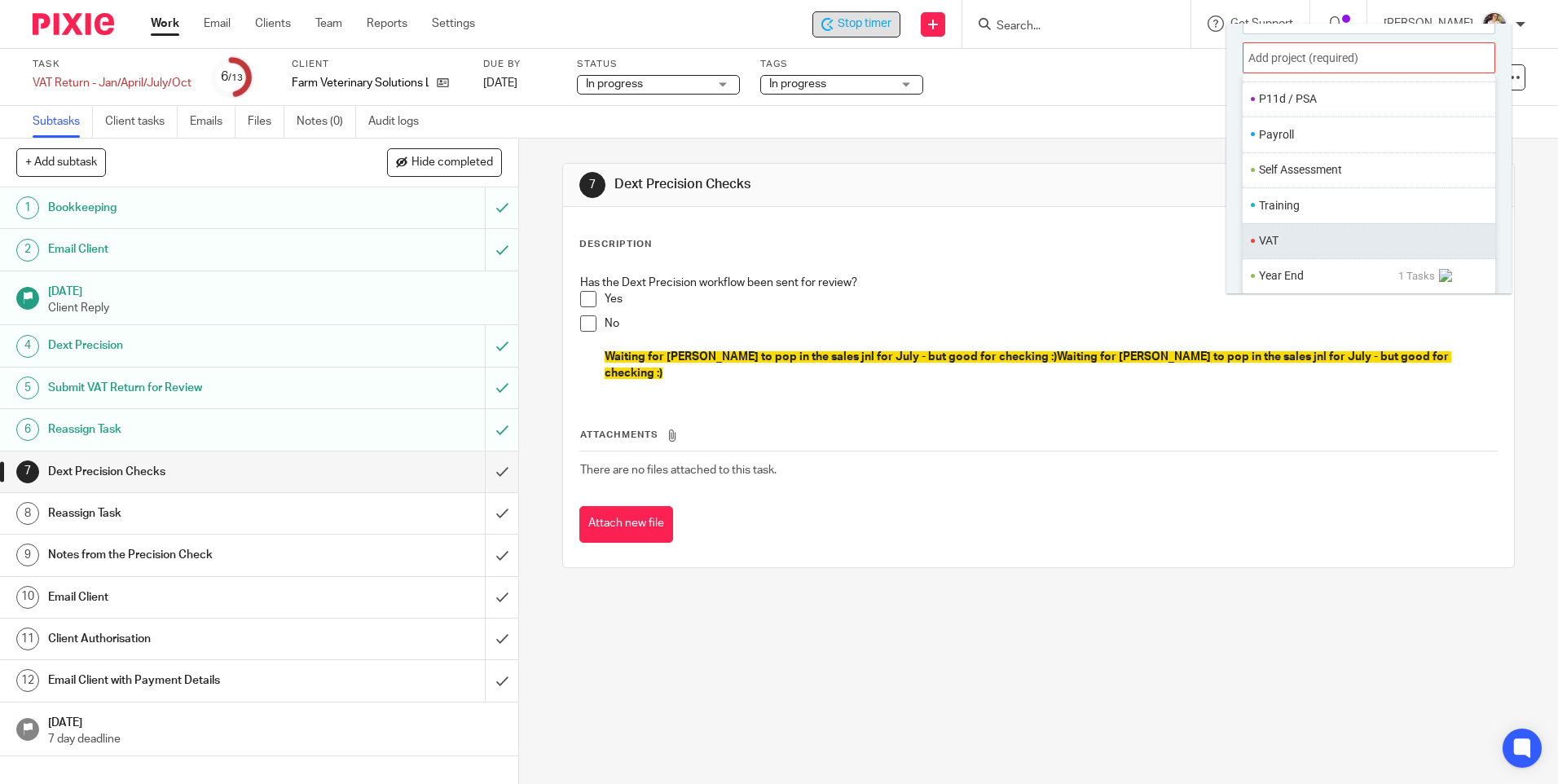
click at [1273, 244] on li "VAT" at bounding box center [1365, 240] width 212 height 17
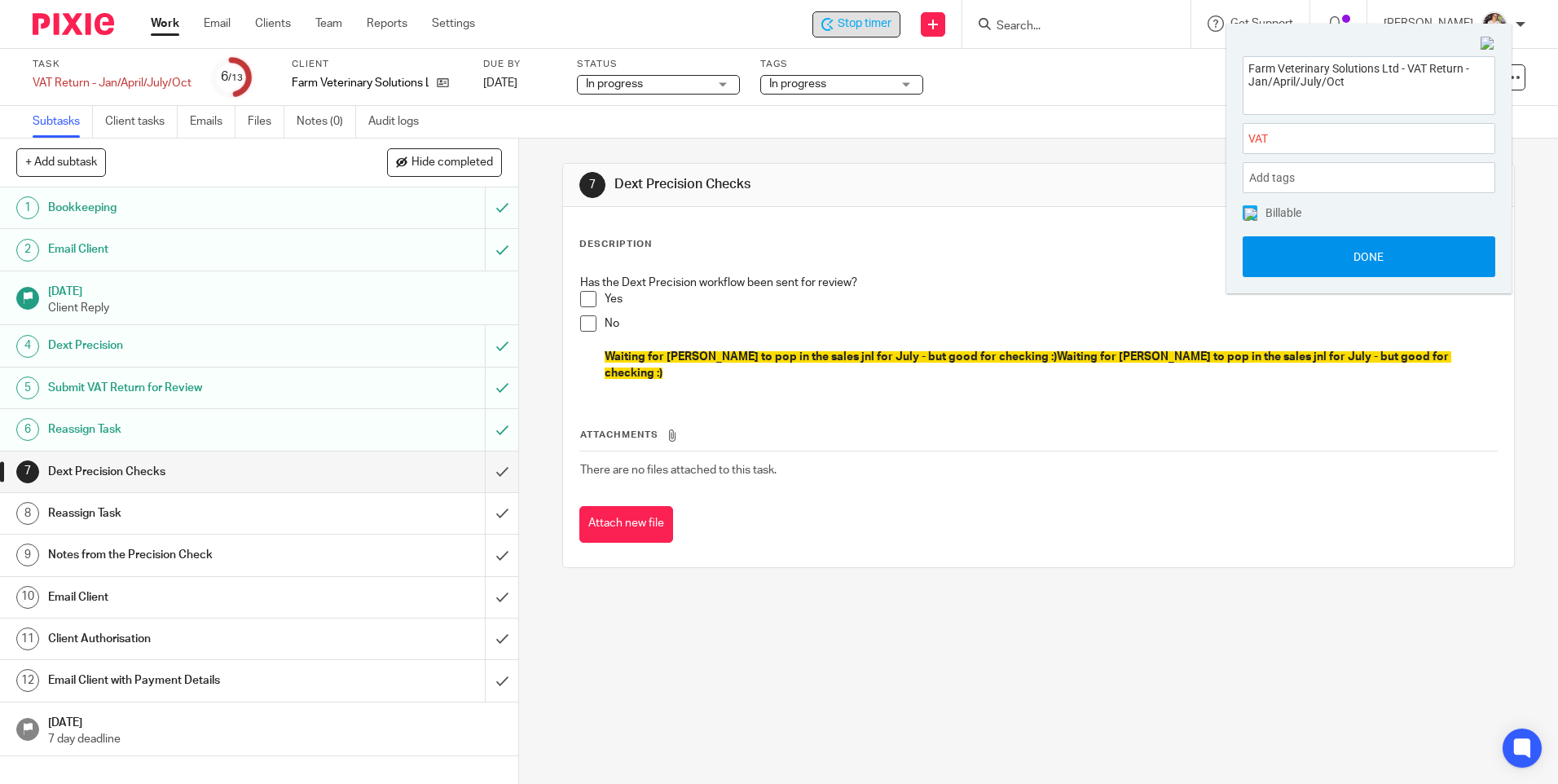
click at [1273, 243] on button "Done" at bounding box center [1369, 256] width 253 height 40
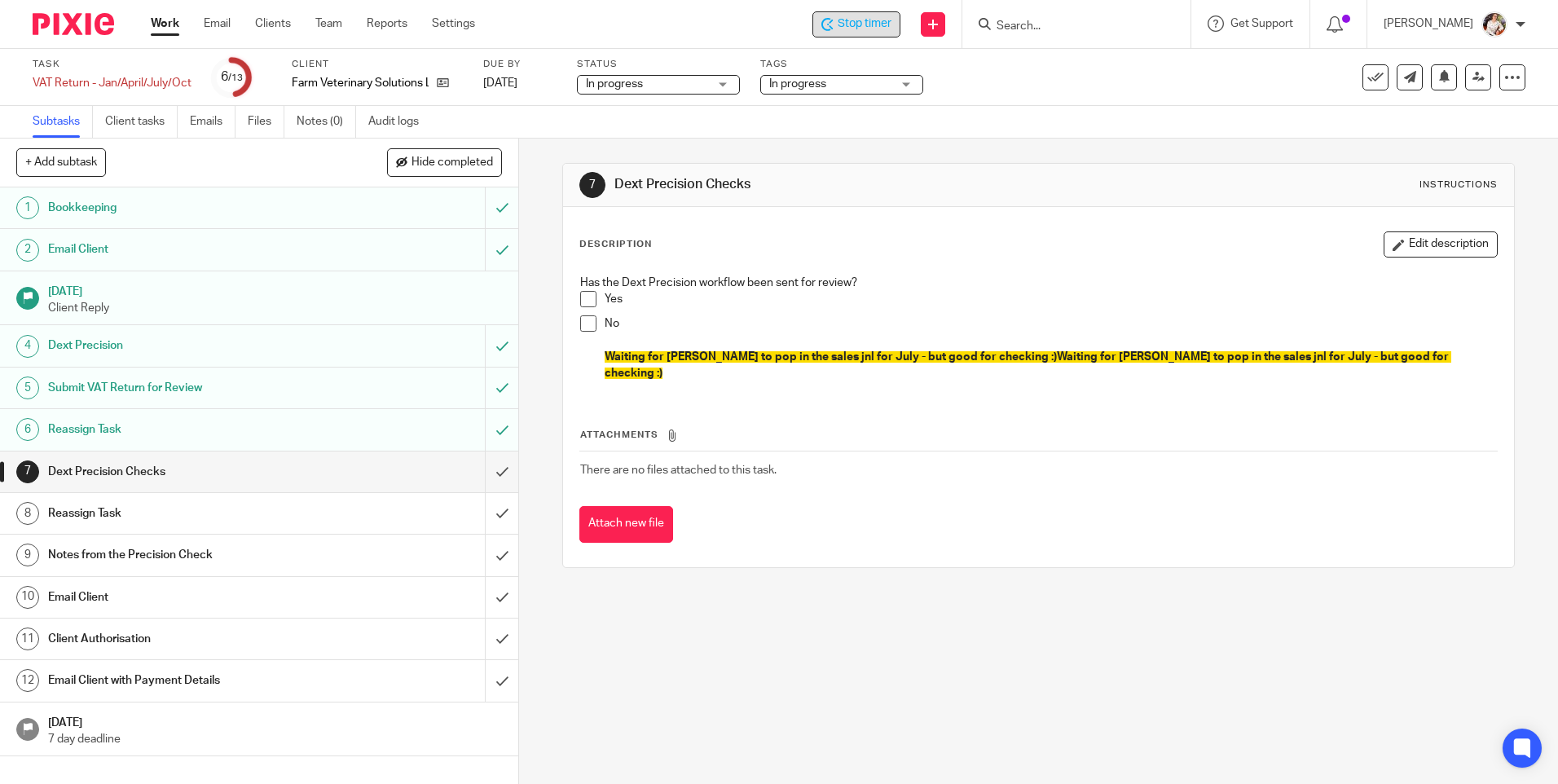
click at [827, 18] on icon at bounding box center [827, 24] width 12 height 13
click at [179, 32] on link "Work" at bounding box center [165, 23] width 29 height 16
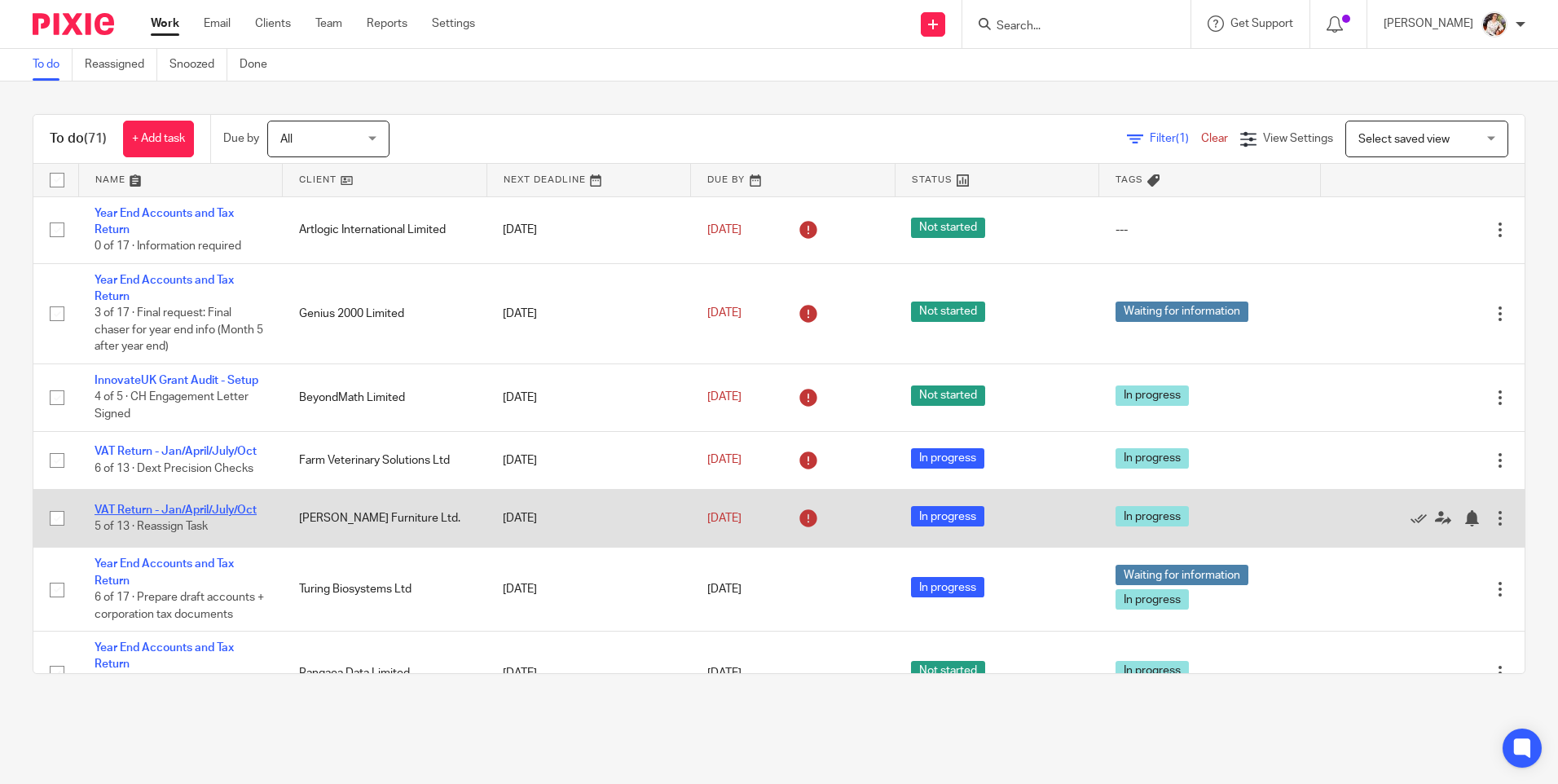
click at [218, 505] on link "VAT Return - Jan/April/July/Oct" at bounding box center [175, 510] width 162 height 12
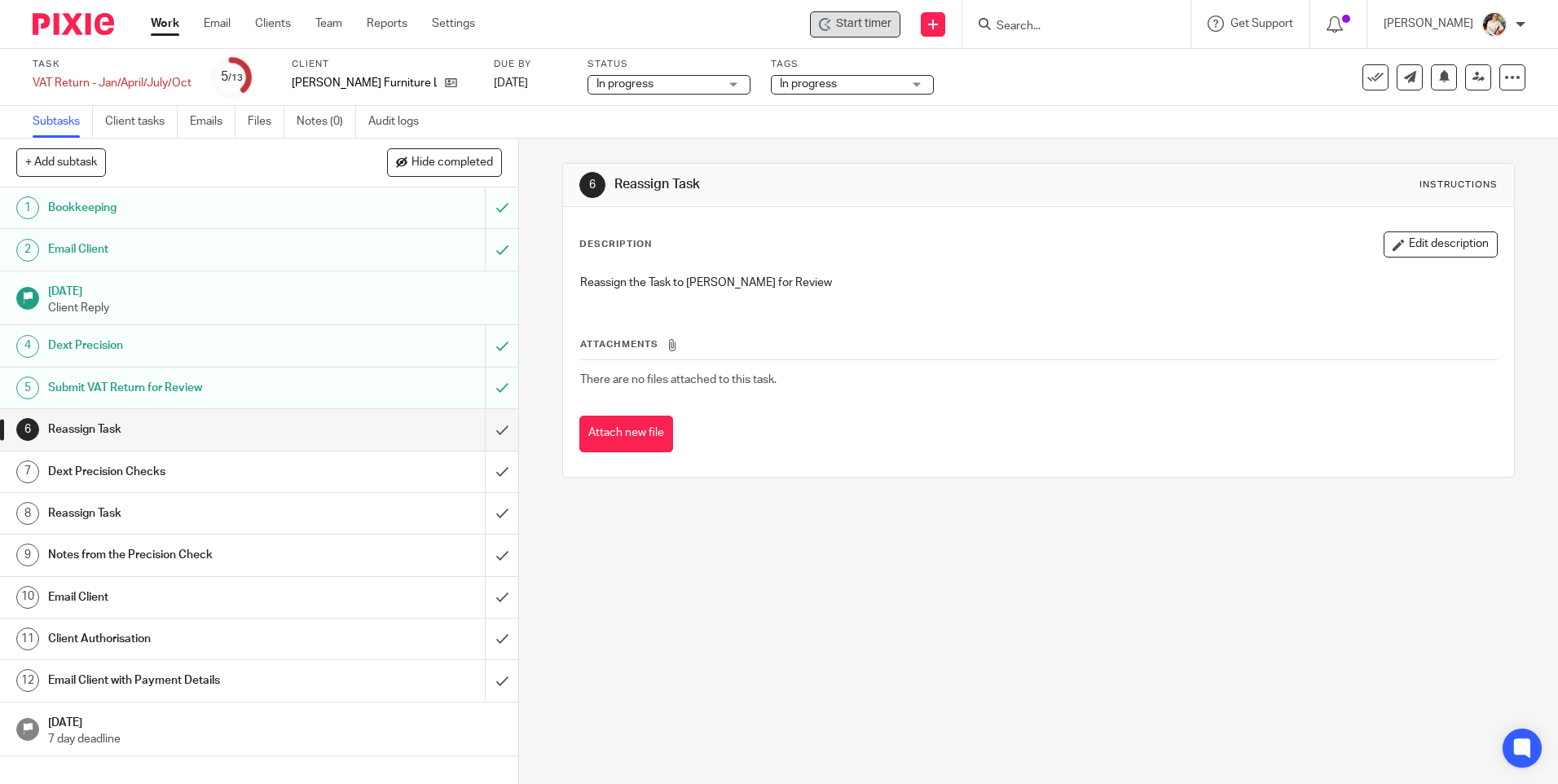
click at [830, 13] on div "Start timer" at bounding box center [855, 24] width 90 height 26
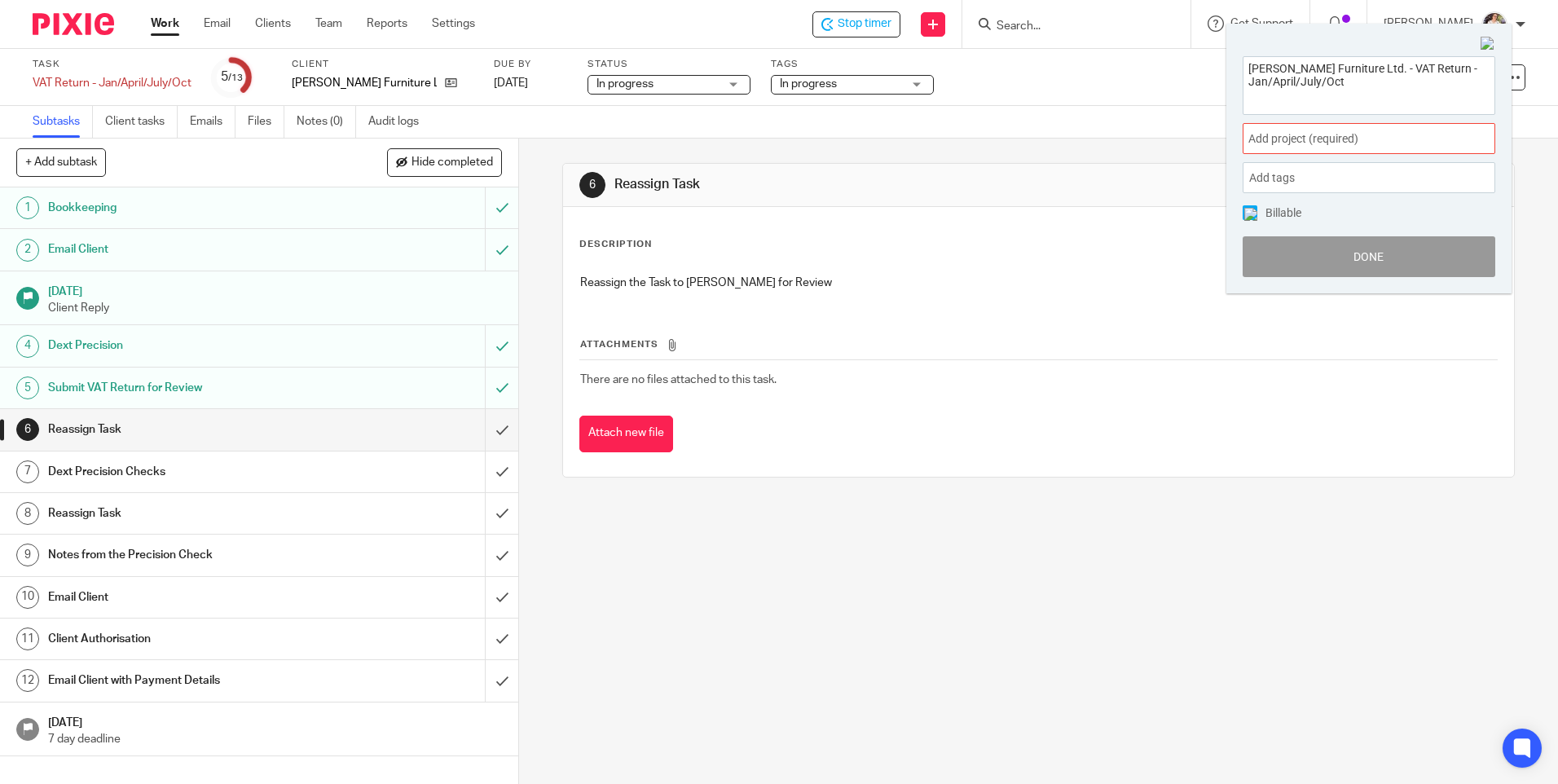
click at [1387, 143] on span "Add project (required) :" at bounding box center [1351, 139] width 206 height 17
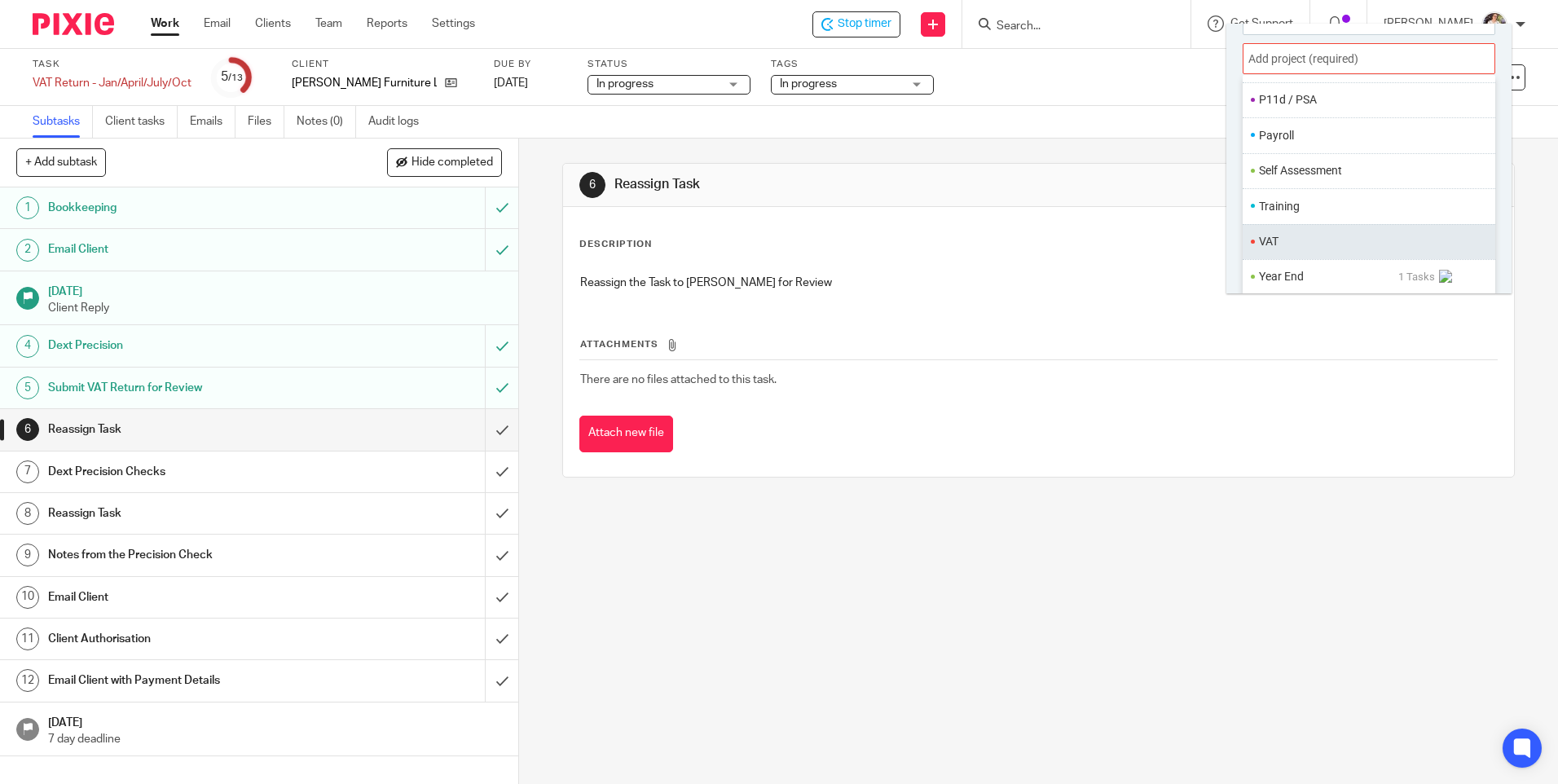
scroll to position [81, 0]
click at [1298, 243] on li "VAT" at bounding box center [1365, 240] width 212 height 17
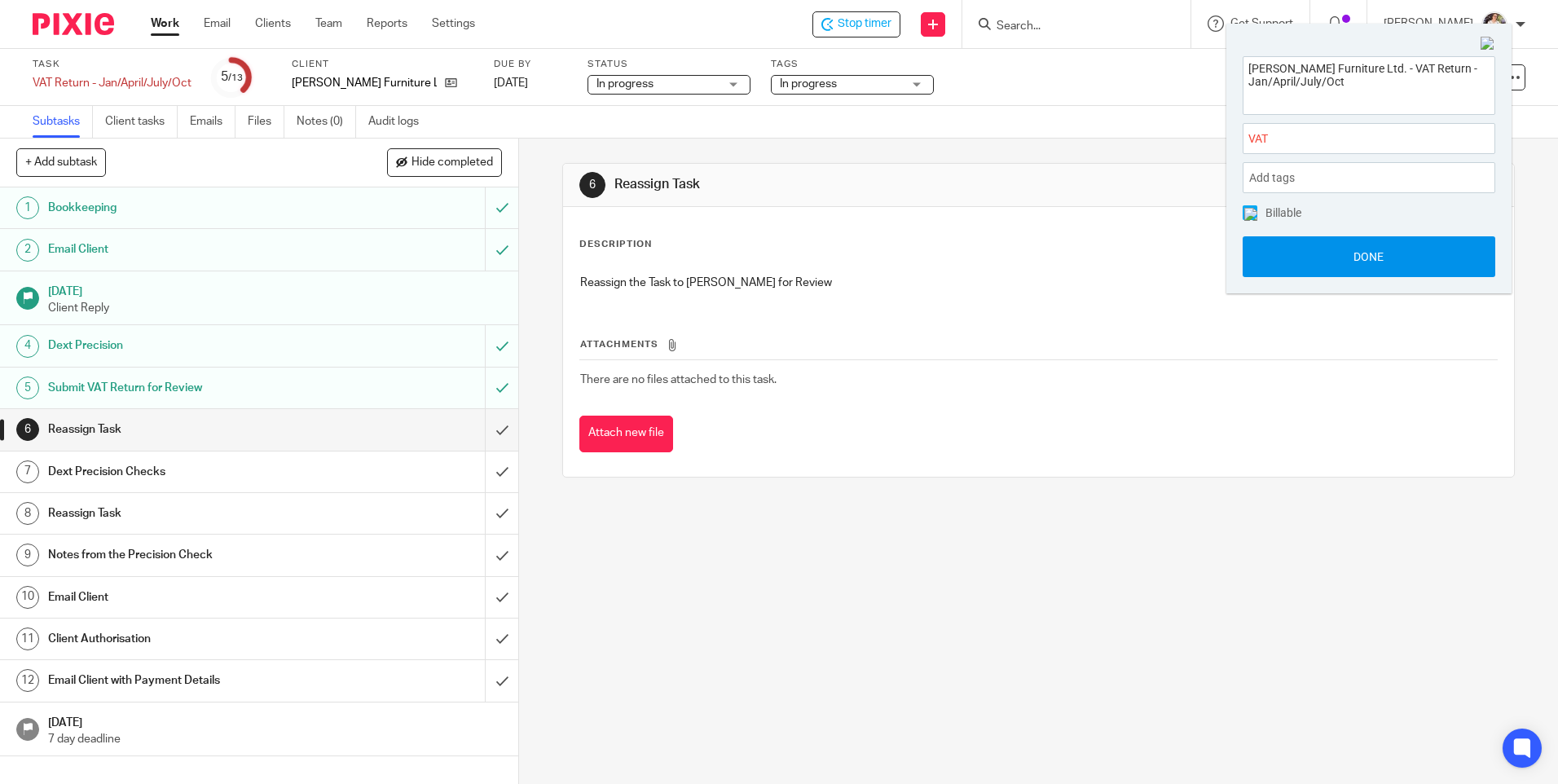
scroll to position [0, 0]
click at [1297, 250] on button "Done" at bounding box center [1369, 256] width 253 height 40
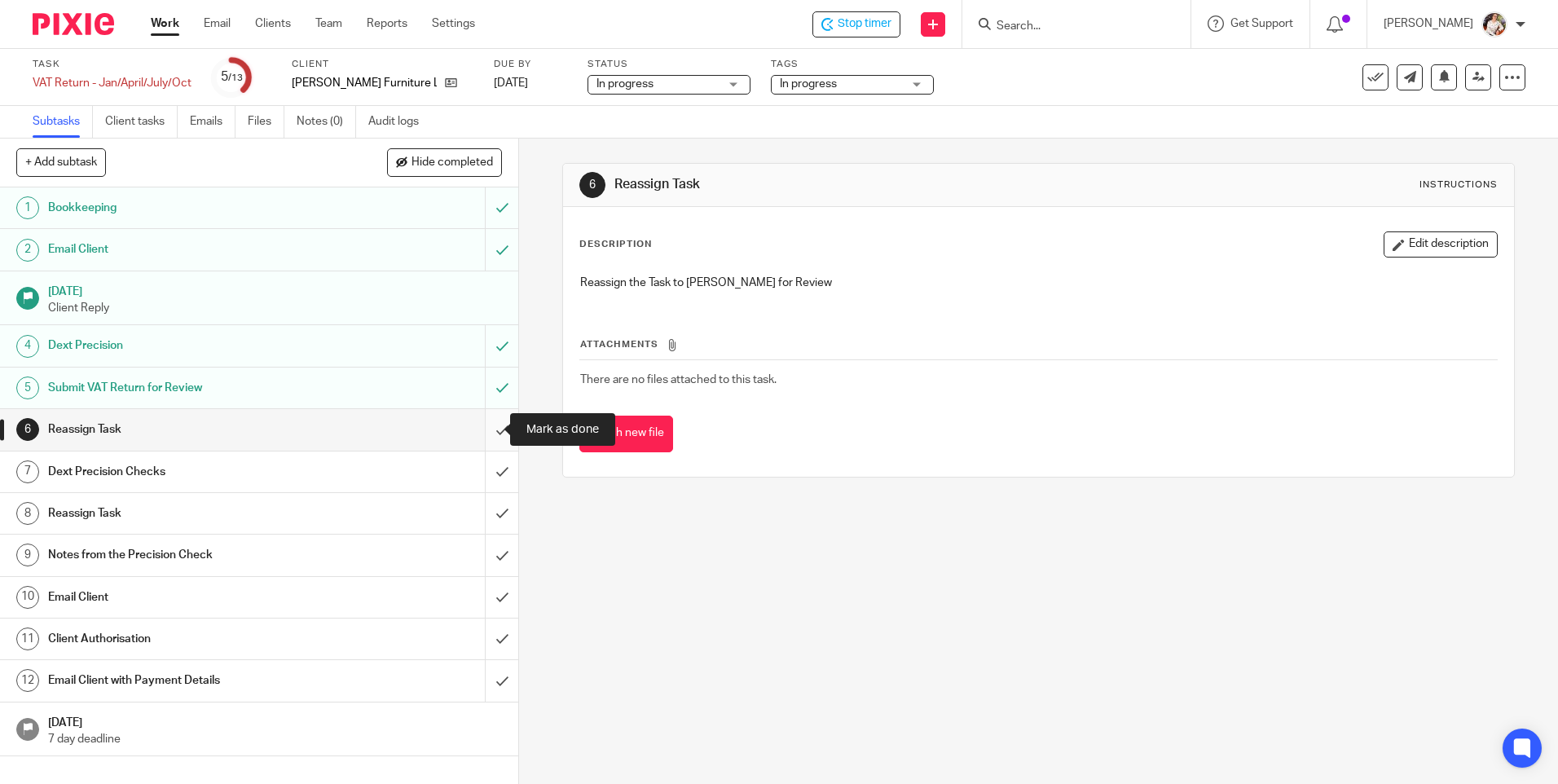
click at [478, 432] on input "submit" at bounding box center [259, 429] width 518 height 40
